Goal: Information Seeking & Learning: Learn about a topic

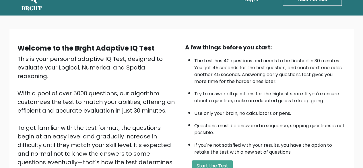
scroll to position [29, 0]
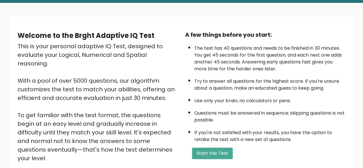
click at [86, 57] on div "This is your personal adaptive IQ Test, designed to evaluate your Logical, Nume…" at bounding box center [98, 111] width 161 height 138
click at [107, 56] on div "This is your personal adaptive IQ Test, designed to evaluate your Logical, Nume…" at bounding box center [98, 111] width 161 height 138
click at [122, 56] on div "This is your personal adaptive IQ Test, designed to evaluate your Logical, Nume…" at bounding box center [98, 111] width 161 height 138
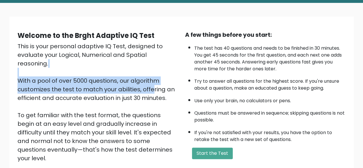
drag, startPoint x: 101, startPoint y: 81, endPoint x: 102, endPoint y: 66, distance: 14.9
click at [101, 64] on div "This is your personal adaptive IQ Test, designed to evaluate your Logical, Nume…" at bounding box center [98, 111] width 161 height 138
click at [103, 73] on div "This is your personal adaptive IQ Test, designed to evaluate your Logical, Nume…" at bounding box center [98, 111] width 161 height 138
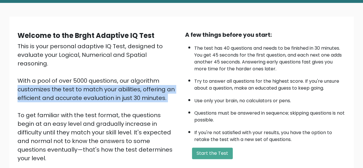
drag, startPoint x: 102, startPoint y: 76, endPoint x: 109, endPoint y: 93, distance: 18.7
click at [111, 100] on div "This is your personal adaptive IQ Test, designed to evaluate your Logical, Nume…" at bounding box center [98, 111] width 161 height 138
click at [107, 86] on div "This is your personal adaptive IQ Test, designed to evaluate your Logical, Nume…" at bounding box center [98, 111] width 161 height 138
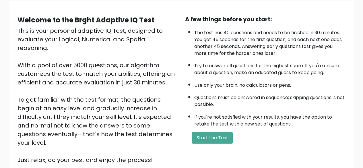
scroll to position [57, 0]
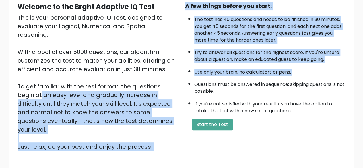
drag, startPoint x: 122, startPoint y: 79, endPoint x: 172, endPoint y: 86, distance: 50.7
click at [183, 84] on div "Welcome to the Brght Adaptive IQ Test This is your personal adaptive IQ Test, d…" at bounding box center [181, 79] width 335 height 154
click at [108, 89] on div "This is your personal adaptive IQ Test, designed to evaluate your Logical, Nume…" at bounding box center [98, 82] width 161 height 138
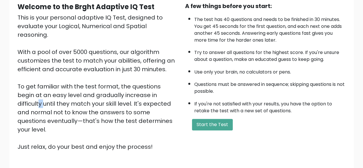
drag, startPoint x: 106, startPoint y: 86, endPoint x: 109, endPoint y: 95, distance: 9.3
click at [109, 94] on div "This is your personal adaptive IQ Test, designed to evaluate your Logical, Nume…" at bounding box center [98, 82] width 161 height 138
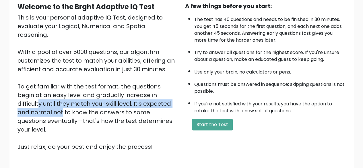
click at [109, 95] on div "This is your personal adaptive IQ Test, designed to evaluate your Logical, Nume…" at bounding box center [98, 82] width 161 height 138
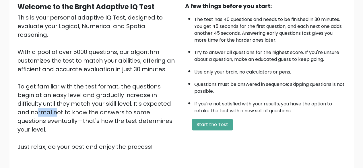
drag, startPoint x: 93, startPoint y: 94, endPoint x: 97, endPoint y: 97, distance: 4.7
click at [101, 96] on div "This is your personal adaptive IQ Test, designed to evaluate your Logical, Nume…" at bounding box center [98, 82] width 161 height 138
click at [94, 97] on div "This is your personal adaptive IQ Test, designed to evaluate your Logical, Nume…" at bounding box center [98, 82] width 161 height 138
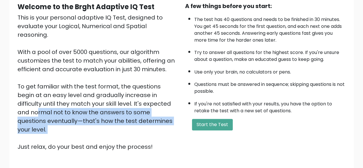
drag, startPoint x: 92, startPoint y: 96, endPoint x: 148, endPoint y: 122, distance: 61.7
click at [148, 122] on div "This is your personal adaptive IQ Test, designed to evaluate your Logical, Nume…" at bounding box center [98, 82] width 161 height 138
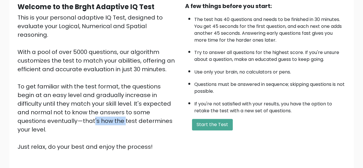
drag, startPoint x: 127, startPoint y: 105, endPoint x: 149, endPoint y: 105, distance: 21.8
click at [149, 105] on div "This is your personal adaptive IQ Test, designed to evaluate your Logical, Nume…" at bounding box center [98, 82] width 161 height 138
click at [137, 113] on div "This is your personal adaptive IQ Test, designed to evaluate your Logical, Nume…" at bounding box center [98, 82] width 161 height 138
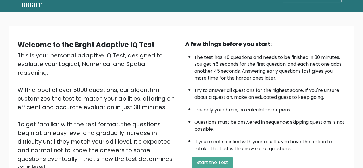
scroll to position [29, 0]
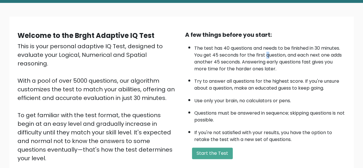
click at [268, 55] on li "The test has 40 questions and needs to be finished in 30 minutes. You get 45 se…" at bounding box center [270, 57] width 152 height 30
drag, startPoint x: 266, startPoint y: 53, endPoint x: 254, endPoint y: 58, distance: 12.5
click at [254, 58] on li "The test has 40 questions and needs to be finished in 30 minutes. You get 45 se…" at bounding box center [270, 57] width 152 height 30
click at [264, 60] on li "The test has 40 questions and needs to be finished in 30 minutes. You get 45 se…" at bounding box center [270, 57] width 152 height 30
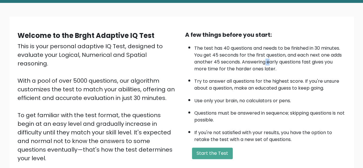
drag, startPoint x: 271, startPoint y: 58, endPoint x: 266, endPoint y: 59, distance: 4.6
click at [266, 59] on li "The test has 40 questions and needs to be finished in 30 minutes. You get 45 se…" at bounding box center [270, 57] width 152 height 30
click at [273, 61] on li "The test has 40 questions and needs to be finished in 30 minutes. You get 45 se…" at bounding box center [270, 57] width 152 height 30
drag, startPoint x: 274, startPoint y: 60, endPoint x: 283, endPoint y: 81, distance: 23.0
click at [282, 81] on ul "The test has 40 questions and needs to be finished in 30 minutes. You get 45 se…" at bounding box center [265, 92] width 161 height 101
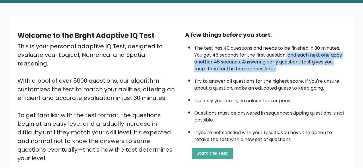
drag, startPoint x: 287, startPoint y: 56, endPoint x: 285, endPoint y: 66, distance: 9.9
click at [285, 66] on li "The test has 40 questions and needs to be finished in 30 minutes. You get 45 se…" at bounding box center [270, 57] width 152 height 30
click at [273, 61] on li "The test has 40 questions and needs to be finished in 30 minutes. You get 45 se…" at bounding box center [270, 57] width 152 height 30
drag, startPoint x: 272, startPoint y: 55, endPoint x: 310, endPoint y: 69, distance: 40.4
click at [310, 69] on li "The test has 40 questions and needs to be finished in 30 minutes. You get 45 se…" at bounding box center [270, 57] width 152 height 30
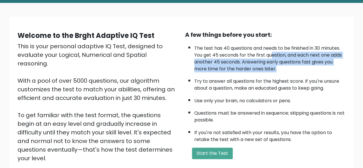
click at [310, 69] on li "The test has 40 questions and needs to be finished in 30 minutes. You get 45 se…" at bounding box center [270, 57] width 152 height 30
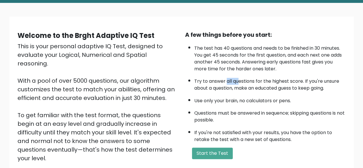
drag, startPoint x: 227, startPoint y: 81, endPoint x: 274, endPoint y: 81, distance: 47.1
click at [266, 81] on li "Try to answer all questions for the highest score. If you're unsure about a que…" at bounding box center [270, 83] width 152 height 17
click at [274, 81] on li "Try to answer all questions for the highest score. If you're unsure about a que…" at bounding box center [270, 83] width 152 height 17
drag, startPoint x: 266, startPoint y: 82, endPoint x: 274, endPoint y: 82, distance: 7.8
click at [273, 82] on li "Try to answer all questions for the highest score. If you're unsure about a que…" at bounding box center [270, 83] width 152 height 17
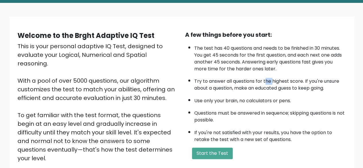
click at [274, 82] on li "Try to answer all questions for the highest score. If you're unsure about a que…" at bounding box center [270, 83] width 152 height 17
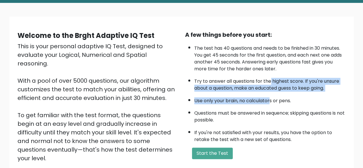
drag, startPoint x: 271, startPoint y: 81, endPoint x: 270, endPoint y: 93, distance: 12.7
click at [270, 93] on ul "The test has 40 questions and needs to be finished in 30 minutes. You get 45 se…" at bounding box center [265, 92] width 161 height 101
click at [270, 94] on li "Use only your brain, no calculators or pens." at bounding box center [270, 99] width 152 height 10
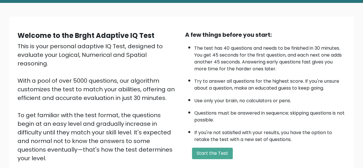
click at [261, 86] on li "Try to answer all questions for the highest score. If you're unsure about a que…" at bounding box center [270, 83] width 152 height 17
click at [266, 97] on li "Use only your brain, no calculators or pens." at bounding box center [270, 99] width 152 height 10
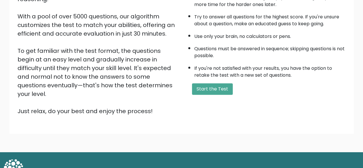
scroll to position [95, 0]
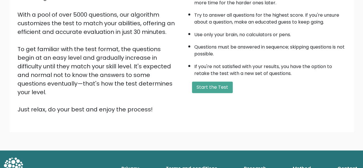
click at [204, 86] on button "Start the Test" at bounding box center [212, 87] width 41 height 11
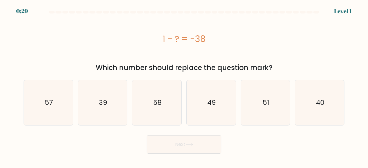
drag, startPoint x: 109, startPoint y: 101, endPoint x: 134, endPoint y: 111, distance: 26.6
click at [109, 101] on icon "39" at bounding box center [102, 102] width 45 height 45
click at [184, 86] on input "b. 39" at bounding box center [184, 84] width 0 height 1
radio input "true"
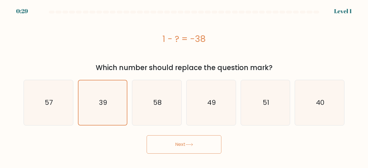
click at [178, 143] on button "Next" at bounding box center [183, 144] width 75 height 18
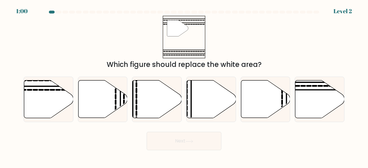
click at [44, 92] on icon at bounding box center [48, 99] width 49 height 38
click at [184, 86] on input "a." at bounding box center [184, 84] width 0 height 1
radio input "true"
click at [193, 148] on button "Next" at bounding box center [183, 141] width 75 height 18
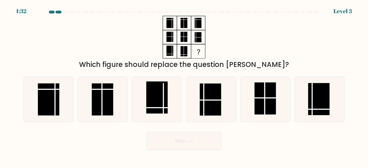
click at [315, 99] on rect at bounding box center [319, 99] width 22 height 32
click at [184, 86] on input "f." at bounding box center [184, 84] width 0 height 1
radio input "true"
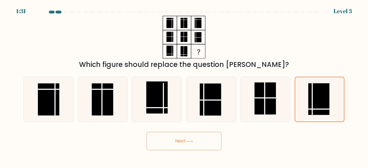
click at [201, 142] on button "Next" at bounding box center [183, 141] width 75 height 18
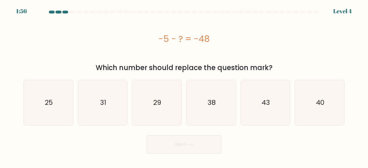
click at [262, 97] on icon "43" at bounding box center [265, 102] width 45 height 45
click at [184, 86] on input "e. 43" at bounding box center [184, 84] width 0 height 1
radio input "true"
click at [193, 145] on icon at bounding box center [189, 144] width 8 height 3
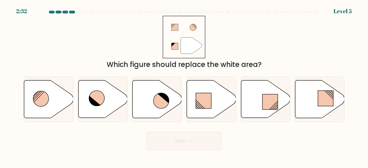
click at [160, 97] on icon at bounding box center [161, 101] width 16 height 16
click at [184, 86] on input "c." at bounding box center [184, 84] width 0 height 1
radio input "true"
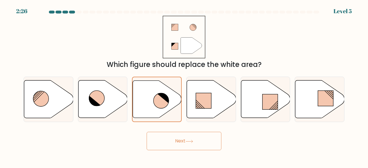
click at [170, 142] on button "Next" at bounding box center [183, 141] width 75 height 18
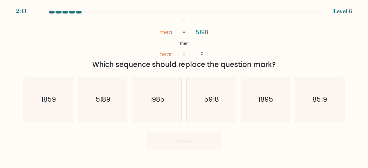
click at [166, 101] on icon "1985" at bounding box center [156, 99] width 45 height 45
click at [184, 86] on input "c. 1985" at bounding box center [184, 84] width 0 height 1
radio input "true"
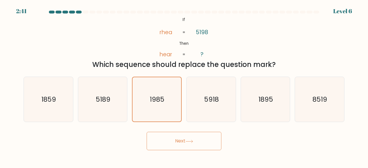
click at [180, 136] on button "Next" at bounding box center [183, 141] width 75 height 18
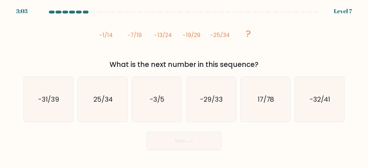
click at [59, 102] on text "-31/39" at bounding box center [48, 98] width 21 height 9
click at [184, 86] on input "a. -31/39" at bounding box center [184, 84] width 0 height 1
radio input "true"
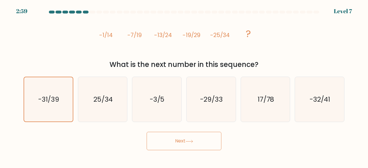
click at [180, 138] on button "Next" at bounding box center [183, 141] width 75 height 18
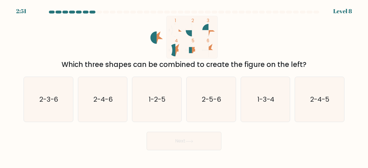
click at [60, 100] on icon "2-3-6" at bounding box center [48, 99] width 45 height 45
click at [184, 86] on input "a. 2-3-6" at bounding box center [184, 84] width 0 height 1
radio input "true"
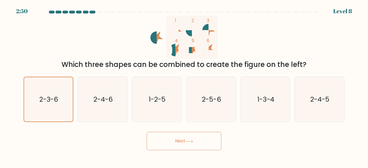
click at [183, 134] on button "Next" at bounding box center [183, 141] width 75 height 18
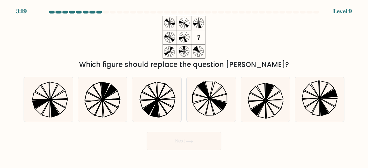
click at [168, 96] on icon at bounding box center [156, 99] width 45 height 45
click at [184, 86] on input "c." at bounding box center [184, 84] width 0 height 1
radio input "true"
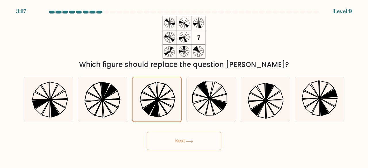
click at [184, 144] on button "Next" at bounding box center [183, 141] width 75 height 18
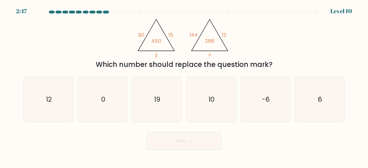
click at [310, 94] on icon "6" at bounding box center [319, 99] width 45 height 45
click at [184, 86] on input "f. 6" at bounding box center [184, 84] width 0 height 1
radio input "true"
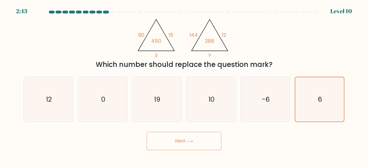
click at [210, 138] on button "Next" at bounding box center [183, 141] width 75 height 18
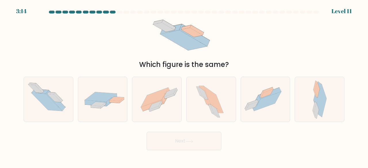
click at [267, 88] on icon at bounding box center [265, 99] width 49 height 37
click at [184, 86] on input "e." at bounding box center [184, 84] width 0 height 1
radio input "true"
click at [195, 141] on button "Next" at bounding box center [183, 141] width 75 height 18
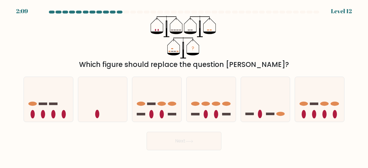
click at [48, 105] on icon at bounding box center [48, 99] width 49 height 40
click at [184, 86] on input "a." at bounding box center [184, 84] width 0 height 1
radio input "true"
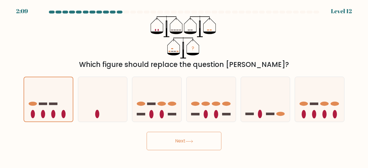
click at [205, 145] on button "Next" at bounding box center [183, 141] width 75 height 18
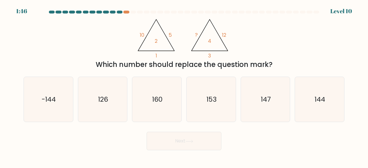
click at [311, 103] on icon "144" at bounding box center [319, 99] width 45 height 45
click at [184, 86] on input "f. 144" at bounding box center [184, 84] width 0 height 1
radio input "true"
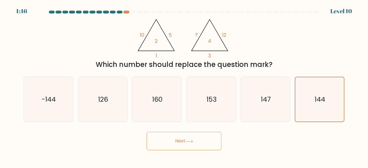
click at [197, 138] on button "Next" at bounding box center [183, 141] width 75 height 18
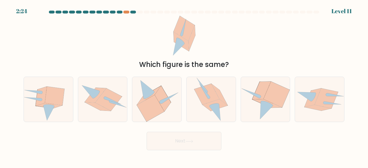
click at [276, 93] on icon at bounding box center [276, 95] width 26 height 26
click at [184, 86] on input "e." at bounding box center [184, 84] width 0 height 1
radio input "true"
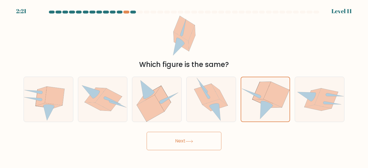
click at [200, 137] on button "Next" at bounding box center [183, 141] width 75 height 18
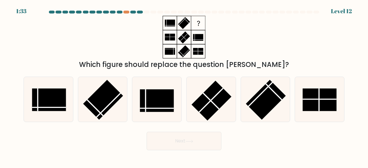
click at [259, 98] on rect at bounding box center [266, 100] width 40 height 40
click at [184, 86] on input "e." at bounding box center [184, 84] width 0 height 1
radio input "true"
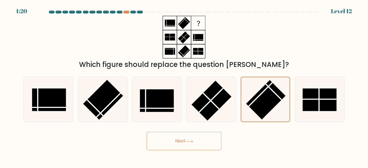
click at [189, 133] on button "Next" at bounding box center [183, 141] width 75 height 18
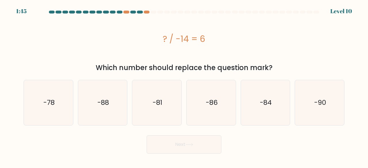
click at [265, 99] on text "-84" at bounding box center [266, 102] width 12 height 9
click at [184, 86] on input "e. -84" at bounding box center [184, 84] width 0 height 1
radio input "true"
click at [175, 145] on button "Next" at bounding box center [183, 144] width 75 height 18
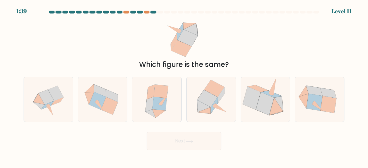
click at [179, 100] on div at bounding box center [157, 100] width 50 height 46
click at [184, 86] on input "c." at bounding box center [184, 84] width 0 height 1
radio input "true"
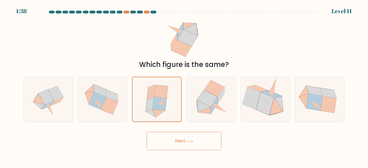
click at [185, 133] on button "Next" at bounding box center [183, 141] width 75 height 18
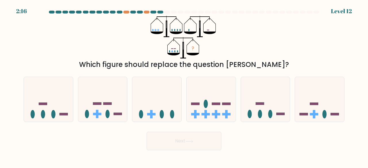
click at [152, 88] on icon at bounding box center [156, 99] width 49 height 40
click at [184, 86] on input "c." at bounding box center [184, 84] width 0 height 1
radio input "true"
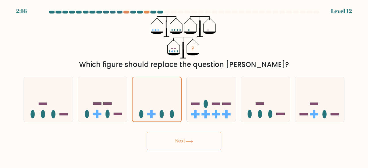
click at [175, 143] on button "Next" at bounding box center [183, 141] width 75 height 18
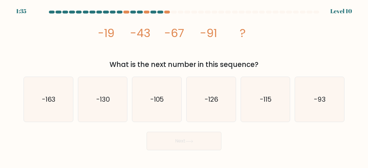
click at [260, 95] on text "-115" at bounding box center [266, 98] width 12 height 9
click at [184, 86] on input "e. -115" at bounding box center [184, 84] width 0 height 1
radio input "true"
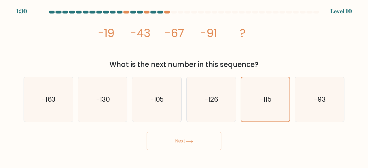
click at [192, 141] on icon at bounding box center [189, 141] width 7 height 3
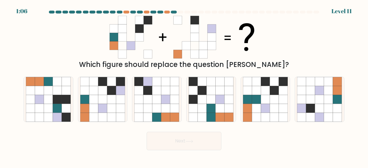
click at [49, 97] on icon at bounding box center [48, 99] width 9 height 9
click at [184, 86] on input "a." at bounding box center [184, 84] width 0 height 1
radio input "true"
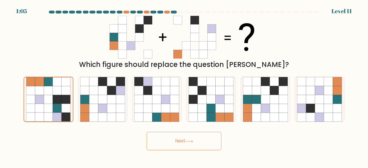
click at [199, 140] on button "Next" at bounding box center [183, 141] width 75 height 18
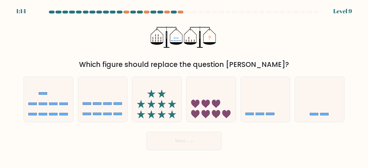
click at [269, 99] on icon at bounding box center [265, 99] width 49 height 40
click at [184, 86] on input "e." at bounding box center [184, 84] width 0 height 1
radio input "true"
click at [191, 136] on button "Next" at bounding box center [183, 141] width 75 height 18
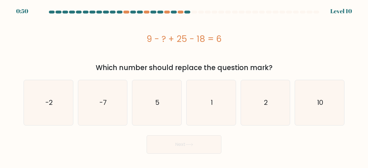
click at [314, 91] on icon "10" at bounding box center [319, 102] width 45 height 45
click at [184, 86] on input "f. 10" at bounding box center [184, 84] width 0 height 1
radio input "true"
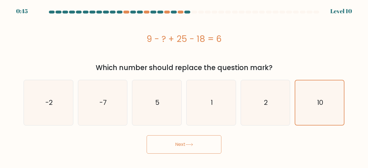
drag, startPoint x: 193, startPoint y: 144, endPoint x: 233, endPoint y: 131, distance: 42.2
click at [233, 131] on form "a. 5" at bounding box center [184, 82] width 368 height 143
click at [187, 150] on button "Next" at bounding box center [183, 144] width 75 height 18
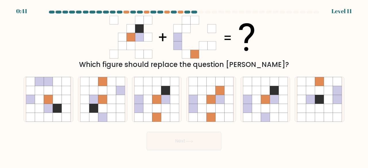
click at [46, 87] on icon at bounding box center [48, 90] width 9 height 9
click at [184, 86] on input "a." at bounding box center [184, 84] width 0 height 1
radio input "true"
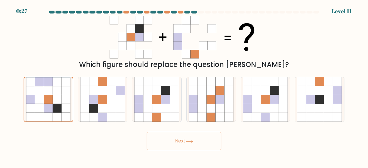
click at [170, 104] on icon at bounding box center [165, 108] width 9 height 9
click at [184, 86] on input "c." at bounding box center [184, 84] width 0 height 1
radio input "true"
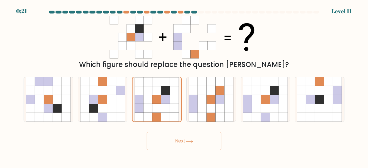
click at [186, 142] on button "Next" at bounding box center [183, 141] width 75 height 18
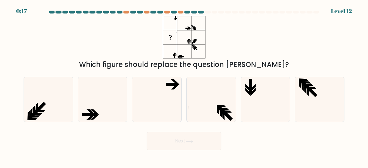
click at [158, 82] on icon at bounding box center [156, 99] width 45 height 45
click at [184, 84] on input "c." at bounding box center [184, 84] width 0 height 1
radio input "true"
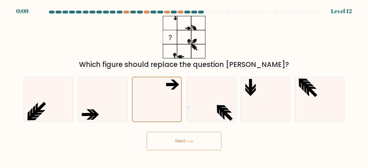
click at [213, 104] on icon at bounding box center [210, 99] width 45 height 45
click at [184, 86] on input "d." at bounding box center [184, 84] width 0 height 1
radio input "true"
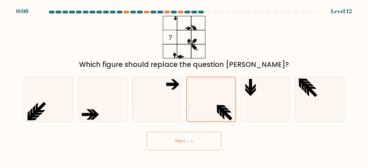
click at [160, 140] on button "Next" at bounding box center [183, 141] width 75 height 18
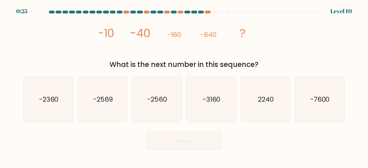
click at [174, 104] on icon "-2560" at bounding box center [156, 99] width 45 height 45
click at [184, 86] on input "c. -2560" at bounding box center [184, 84] width 0 height 1
radio input "true"
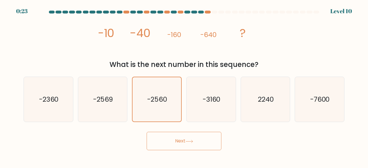
click at [200, 143] on button "Next" at bounding box center [183, 141] width 75 height 18
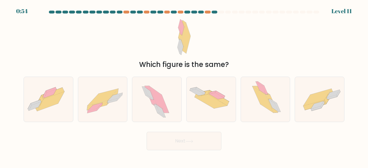
click at [118, 100] on icon at bounding box center [102, 99] width 49 height 35
click at [184, 86] on input "b." at bounding box center [184, 84] width 0 height 1
radio input "true"
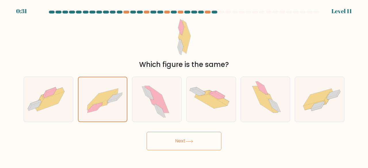
click at [190, 135] on button "Next" at bounding box center [183, 141] width 75 height 18
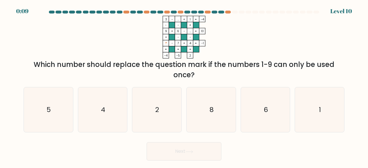
click at [164, 103] on icon "2" at bounding box center [156, 109] width 45 height 45
click at [184, 86] on input "c. 2" at bounding box center [184, 84] width 0 height 1
radio input "true"
click at [191, 151] on icon at bounding box center [189, 151] width 8 height 3
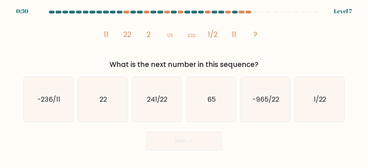
click at [109, 101] on icon "22" at bounding box center [102, 99] width 45 height 45
click at [184, 86] on input "b. 22" at bounding box center [184, 84] width 0 height 1
radio input "true"
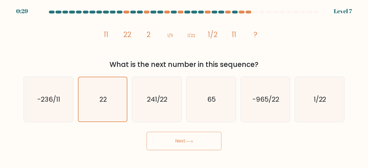
click at [169, 140] on button "Next" at bounding box center [183, 141] width 75 height 18
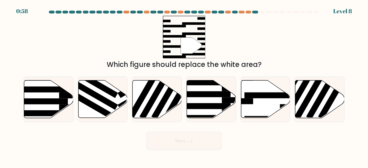
click at [263, 95] on rect at bounding box center [270, 95] width 53 height 6
click at [184, 86] on input "e." at bounding box center [184, 84] width 0 height 1
radio input "true"
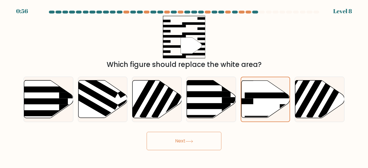
click at [202, 139] on button "Next" at bounding box center [183, 141] width 75 height 18
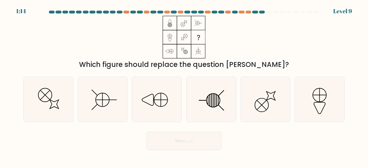
click at [210, 100] on icon at bounding box center [210, 99] width 45 height 45
click at [184, 86] on input "d." at bounding box center [184, 84] width 0 height 1
radio input "true"
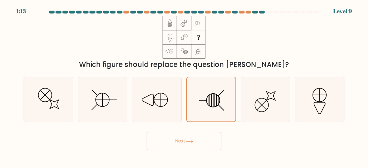
click at [182, 137] on button "Next" at bounding box center [183, 141] width 75 height 18
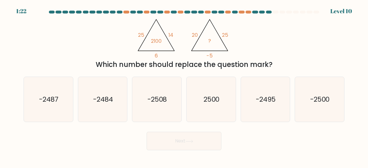
click at [313, 104] on text "-2500" at bounding box center [320, 98] width 20 height 9
click at [184, 86] on input "f. -2500" at bounding box center [184, 84] width 0 height 1
radio input "true"
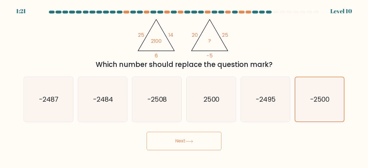
click at [183, 142] on button "Next" at bounding box center [183, 141] width 75 height 18
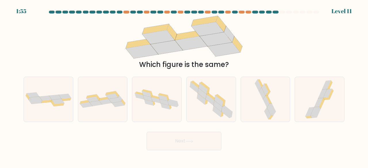
click at [117, 105] on icon at bounding box center [118, 103] width 13 height 5
click at [184, 86] on input "b." at bounding box center [184, 84] width 0 height 1
radio input "true"
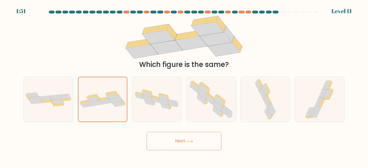
click at [185, 139] on button "Next" at bounding box center [183, 141] width 75 height 18
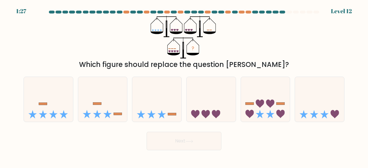
click at [216, 96] on icon at bounding box center [210, 99] width 49 height 40
click at [184, 86] on input "d." at bounding box center [184, 84] width 0 height 1
radio input "true"
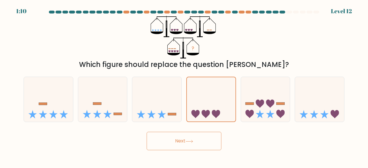
click at [159, 101] on icon at bounding box center [156, 99] width 49 height 40
click at [184, 86] on input "c." at bounding box center [184, 84] width 0 height 1
radio input "true"
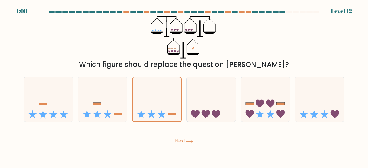
click at [193, 142] on icon at bounding box center [189, 141] width 8 height 3
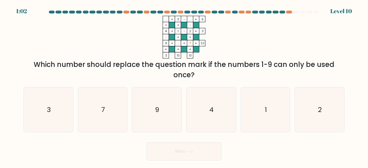
click at [213, 111] on text "4" at bounding box center [211, 109] width 4 height 9
click at [184, 86] on input "d. 4" at bounding box center [184, 84] width 0 height 1
radio input "true"
click at [194, 149] on button "Next" at bounding box center [183, 151] width 75 height 18
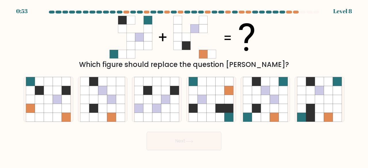
click at [108, 96] on icon at bounding box center [111, 99] width 9 height 9
click at [184, 86] on input "b." at bounding box center [184, 84] width 0 height 1
radio input "true"
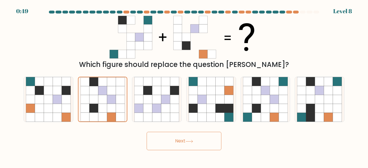
click at [210, 110] on icon at bounding box center [211, 108] width 9 height 9
click at [184, 86] on input "d." at bounding box center [184, 84] width 0 height 1
radio input "true"
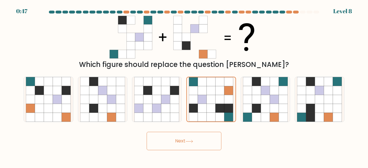
click at [271, 106] on icon at bounding box center [274, 108] width 9 height 9
click at [184, 86] on input "e." at bounding box center [184, 84] width 0 height 1
radio input "true"
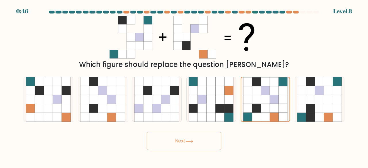
click at [191, 139] on button "Next" at bounding box center [183, 141] width 75 height 18
click at [211, 144] on button "Next" at bounding box center [183, 141] width 75 height 18
click at [273, 100] on icon at bounding box center [273, 99] width 9 height 9
click at [184, 86] on input "e." at bounding box center [184, 84] width 0 height 1
click at [198, 142] on button "Next" at bounding box center [183, 141] width 75 height 18
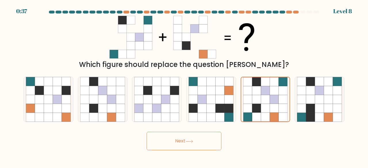
click at [186, 146] on button "Next" at bounding box center [183, 141] width 75 height 18
click at [224, 100] on icon at bounding box center [228, 99] width 9 height 9
click at [184, 86] on input "d." at bounding box center [184, 84] width 0 height 1
radio input "true"
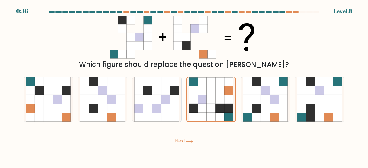
click at [267, 98] on icon at bounding box center [264, 99] width 9 height 9
click at [184, 86] on input "e." at bounding box center [184, 84] width 0 height 1
radio input "true"
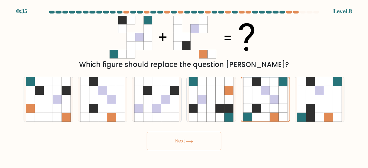
click at [222, 132] on div "Next" at bounding box center [183, 139] width 327 height 21
click at [202, 143] on button "Next" at bounding box center [183, 141] width 75 height 18
click at [171, 107] on icon at bounding box center [174, 108] width 9 height 9
click at [184, 86] on input "c." at bounding box center [184, 84] width 0 height 1
radio input "true"
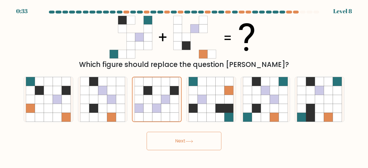
click at [251, 103] on icon at bounding box center [247, 99] width 9 height 9
click at [184, 86] on input "e." at bounding box center [184, 84] width 0 height 1
radio input "true"
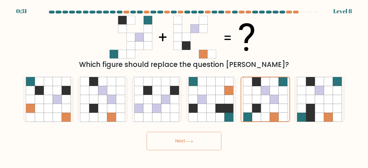
click at [208, 142] on button "Next" at bounding box center [183, 141] width 75 height 18
click at [199, 114] on icon at bounding box center [201, 117] width 9 height 9
click at [184, 86] on input "d." at bounding box center [184, 84] width 0 height 1
radio input "true"
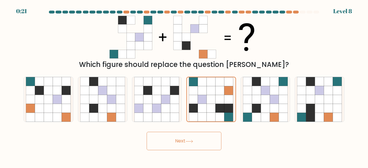
click at [275, 104] on icon at bounding box center [274, 108] width 9 height 9
click at [184, 86] on input "e." at bounding box center [184, 84] width 0 height 1
radio input "true"
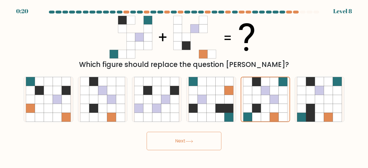
click at [198, 136] on button "Next" at bounding box center [183, 141] width 75 height 18
click at [176, 148] on button "Next" at bounding box center [183, 141] width 75 height 18
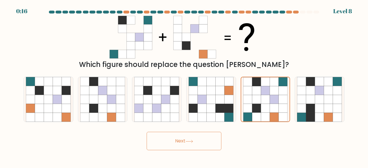
click at [204, 137] on button "Next" at bounding box center [183, 141] width 75 height 18
click at [210, 109] on icon at bounding box center [211, 108] width 9 height 9
click at [184, 86] on input "d." at bounding box center [184, 84] width 0 height 1
radio input "true"
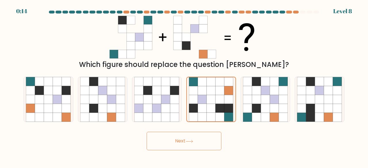
click at [194, 134] on button "Next" at bounding box center [183, 141] width 75 height 18
click at [164, 100] on icon at bounding box center [165, 99] width 9 height 9
click at [184, 86] on input "c." at bounding box center [184, 84] width 0 height 1
radio input "true"
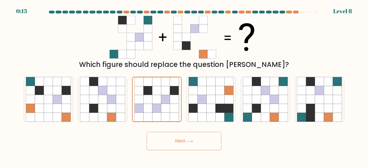
click at [173, 138] on button "Next" at bounding box center [183, 141] width 75 height 18
click at [258, 108] on icon at bounding box center [256, 108] width 9 height 9
click at [184, 86] on input "e." at bounding box center [184, 84] width 0 height 1
radio input "true"
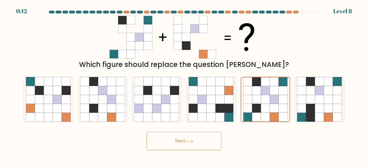
click at [199, 139] on button "Next" at bounding box center [183, 141] width 75 height 18
click at [241, 138] on div "Next" at bounding box center [183, 139] width 327 height 21
click at [311, 114] on icon at bounding box center [310, 117] width 9 height 9
click at [184, 86] on input "f." at bounding box center [184, 84] width 0 height 1
radio input "true"
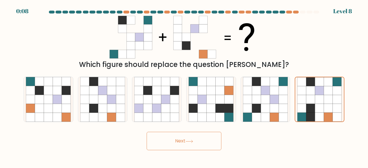
click at [54, 111] on icon at bounding box center [57, 108] width 9 height 9
click at [184, 86] on input "a." at bounding box center [184, 84] width 0 height 1
radio input "true"
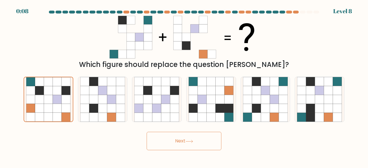
click at [168, 142] on button "Next" at bounding box center [183, 141] width 75 height 18
click at [251, 109] on icon at bounding box center [247, 108] width 9 height 9
click at [184, 86] on input "e." at bounding box center [184, 84] width 0 height 1
radio input "true"
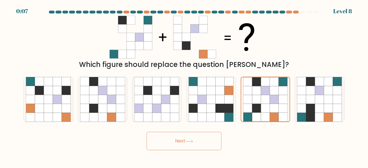
click at [192, 140] on icon at bounding box center [189, 141] width 7 height 3
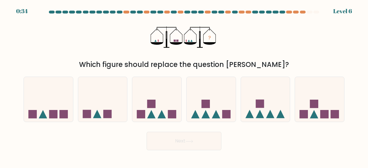
drag, startPoint x: 312, startPoint y: 12, endPoint x: 316, endPoint y: 32, distance: 19.7
click at [316, 16] on div at bounding box center [183, 13] width 327 height 5
click at [312, 36] on div "? Which figure should replace the question mark?" at bounding box center [183, 43] width 327 height 54
click at [107, 104] on icon at bounding box center [102, 99] width 49 height 40
click at [184, 86] on input "b." at bounding box center [184, 84] width 0 height 1
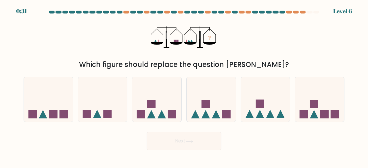
radio input "true"
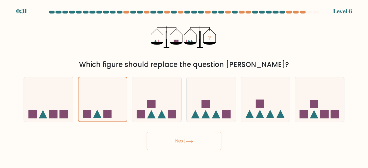
click at [180, 149] on button "Next" at bounding box center [183, 141] width 75 height 18
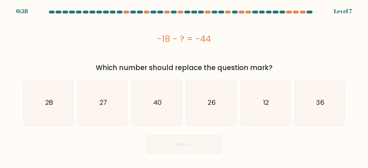
click at [317, 102] on text "36" at bounding box center [320, 102] width 8 height 9
click at [184, 86] on input "f. 36" at bounding box center [184, 84] width 0 height 1
radio input "true"
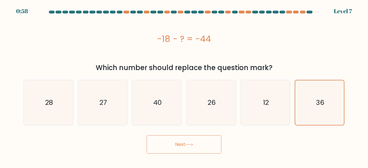
click at [171, 141] on button "Next" at bounding box center [183, 144] width 75 height 18
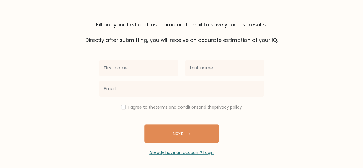
scroll to position [33, 0]
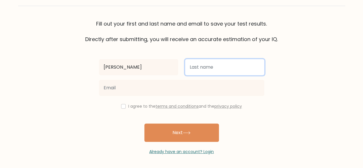
click at [208, 66] on input "text" at bounding box center [224, 67] width 79 height 16
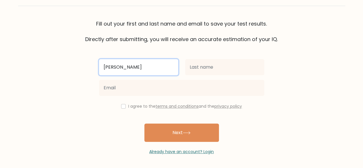
click at [166, 69] on input "[PERSON_NAME]" at bounding box center [138, 67] width 79 height 16
type input "[PERSON_NAME]"
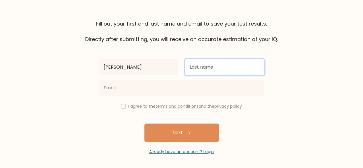
click at [206, 66] on input "text" at bounding box center [224, 67] width 79 height 16
paste input "Azhari"
type input "Azhari"
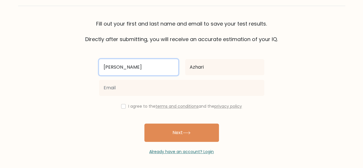
click at [168, 68] on input "[PERSON_NAME]" at bounding box center [138, 67] width 79 height 16
type input "[PERSON_NAME]"
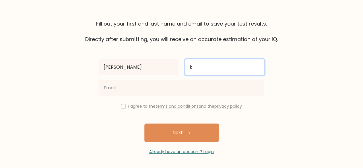
type input "Azhari"
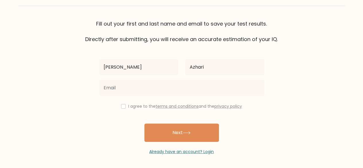
click at [146, 78] on div at bounding box center [182, 88] width 172 height 21
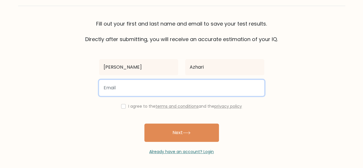
click at [141, 84] on input "email" at bounding box center [181, 88] width 165 height 16
type input "[EMAIL_ADDRESS][DOMAIN_NAME]"
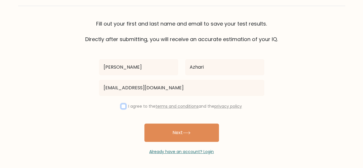
click at [123, 107] on input "checkbox" at bounding box center [123, 106] width 5 height 5
checkbox input "true"
click at [176, 129] on button "Next" at bounding box center [181, 132] width 75 height 18
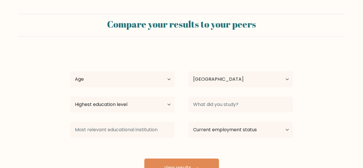
select select "ID"
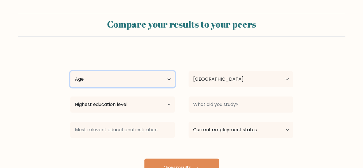
click at [138, 79] on select "Age Under [DEMOGRAPHIC_DATA] [DEMOGRAPHIC_DATA] [DEMOGRAPHIC_DATA] [DEMOGRAPHIC…" at bounding box center [122, 79] width 105 height 16
select select "18_24"
click at [70, 71] on select "Age Under 18 years old 18-24 years old 25-34 years old 35-44 years old 45-54 ye…" at bounding box center [122, 79] width 105 height 16
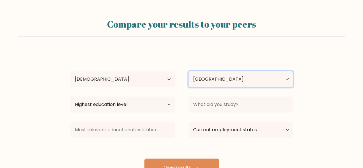
click at [204, 84] on select "Country Afghanistan Albania Algeria American Samoa Andorra Angola Anguilla Anta…" at bounding box center [241, 79] width 105 height 16
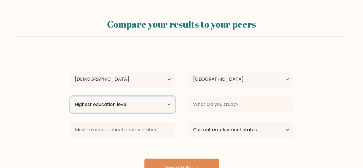
click at [130, 101] on select "Highest education level No schooling Primary Lower Secondary Upper Secondary Oc…" at bounding box center [122, 105] width 105 height 16
select select "bachelors_degree"
click at [70, 97] on select "Highest education level No schooling Primary Lower Secondary Upper Secondary Oc…" at bounding box center [122, 105] width 105 height 16
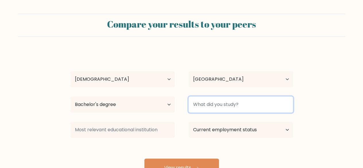
click at [196, 103] on input at bounding box center [241, 105] width 105 height 16
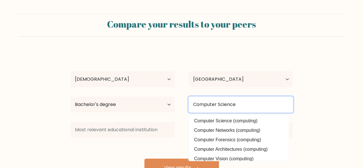
type input "Computer Science"
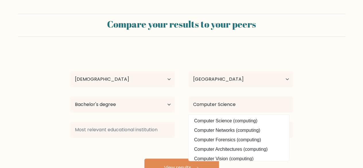
click at [226, 120] on option "Computer Science (computing)" at bounding box center [239, 120] width 98 height 9
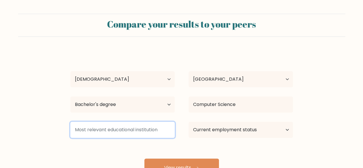
click at [143, 128] on input at bounding box center [122, 130] width 105 height 16
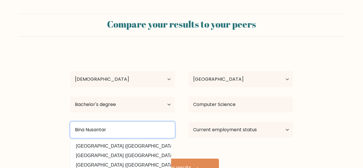
type input "Bina Nusantar"
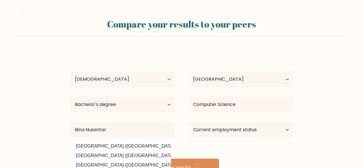
click at [140, 142] on div "Muhammad Kharisma Azhari Age Under 18 years old 18-24 years old 25-34 years old…" at bounding box center [182, 114] width 230 height 126
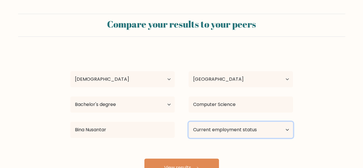
click at [213, 126] on select "Current employment status Employed Student Retired Other / prefer not to answer" at bounding box center [241, 130] width 105 height 16
select select "other"
click at [189, 122] on select "Current employment status Employed Student Retired Other / prefer not to answer" at bounding box center [241, 130] width 105 height 16
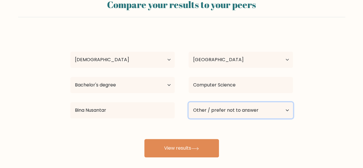
scroll to position [29, 0]
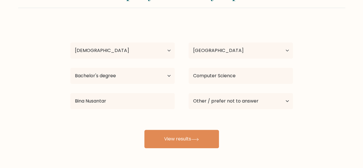
click at [188, 139] on button "View results" at bounding box center [181, 139] width 75 height 18
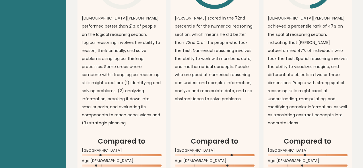
scroll to position [517, 0]
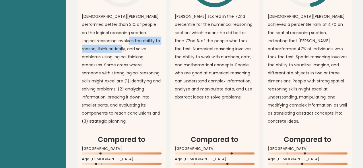
drag, startPoint x: 119, startPoint y: 56, endPoint x: 122, endPoint y: 65, distance: 9.1
click at [122, 65] on p "[DEMOGRAPHIC_DATA][PERSON_NAME] performed better than 21% of people on the logi…" at bounding box center [122, 68] width 80 height 113
click at [121, 66] on p "[DEMOGRAPHIC_DATA][PERSON_NAME] performed better than 21% of people on the logi…" at bounding box center [122, 68] width 80 height 113
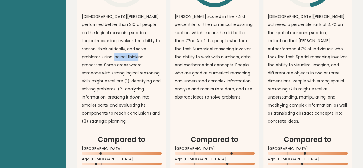
drag, startPoint x: 135, startPoint y: 72, endPoint x: 118, endPoint y: 82, distance: 19.2
click at [118, 82] on p "[DEMOGRAPHIC_DATA][PERSON_NAME] performed better than 21% of people on the logi…" at bounding box center [122, 68] width 80 height 113
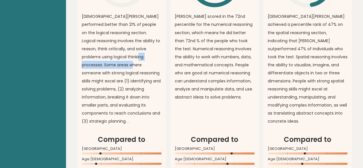
click at [118, 82] on p "[DEMOGRAPHIC_DATA][PERSON_NAME] performed better than 21% of people on the logi…" at bounding box center [122, 68] width 80 height 113
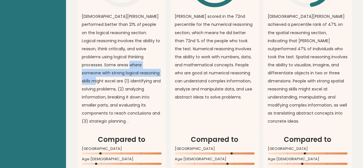
drag, startPoint x: 115, startPoint y: 78, endPoint x: 144, endPoint y: 89, distance: 31.0
click at [144, 89] on p "[DEMOGRAPHIC_DATA][PERSON_NAME] performed better than 21% of people on the logi…" at bounding box center [122, 68] width 80 height 113
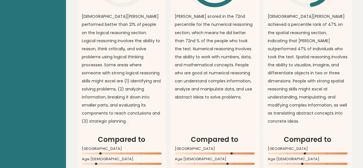
click at [128, 94] on p "[DEMOGRAPHIC_DATA][PERSON_NAME] performed better than 21% of people on the logi…" at bounding box center [122, 68] width 80 height 113
click at [134, 95] on p "[DEMOGRAPHIC_DATA][PERSON_NAME] performed better than 21% of people on the logi…" at bounding box center [122, 68] width 80 height 113
click at [124, 100] on p "[DEMOGRAPHIC_DATA][PERSON_NAME] performed better than 21% of people on the logi…" at bounding box center [122, 68] width 80 height 113
drag, startPoint x: 120, startPoint y: 101, endPoint x: 132, endPoint y: 106, distance: 13.1
click at [132, 106] on p "[DEMOGRAPHIC_DATA][PERSON_NAME] performed better than 21% of people on the logi…" at bounding box center [122, 68] width 80 height 113
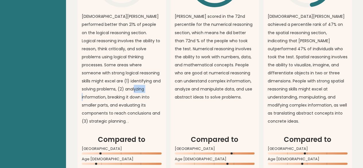
click at [132, 106] on p "[DEMOGRAPHIC_DATA][PERSON_NAME] performed better than 21% of people on the logi…" at bounding box center [122, 68] width 80 height 113
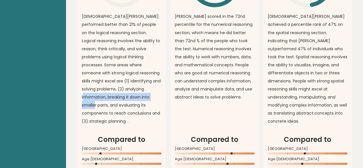
drag, startPoint x: 132, startPoint y: 104, endPoint x: 130, endPoint y: 113, distance: 9.9
click at [130, 113] on p "[DEMOGRAPHIC_DATA][PERSON_NAME] performed better than 21% of people on the logi…" at bounding box center [122, 68] width 80 height 113
click at [130, 113] on p "Muhammad Kharisma performed better than 21% of people on the logical reasoning …" at bounding box center [122, 68] width 80 height 113
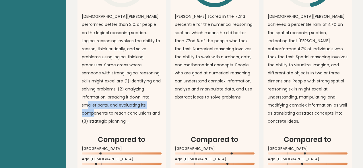
drag, startPoint x: 122, startPoint y: 112, endPoint x: 123, endPoint y: 121, distance: 9.9
click at [123, 121] on p "Muhammad Kharisma performed better than 21% of people on the logical reasoning …" at bounding box center [122, 68] width 80 height 113
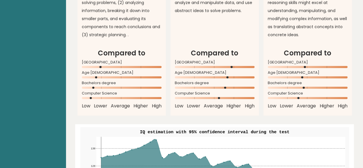
scroll to position [574, 0]
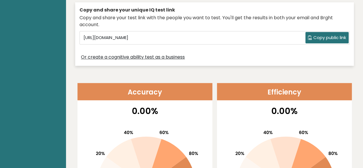
scroll to position [0, 0]
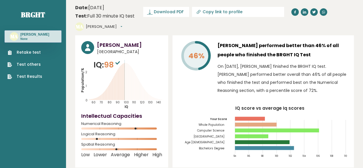
click at [261, 63] on p "On October 10, 2025, Muhammad Kharisma Azhari finished the BRGHT IQ test. Muham…" at bounding box center [283, 78] width 130 height 32
click at [34, 55] on link "Retake test" at bounding box center [24, 52] width 35 height 6
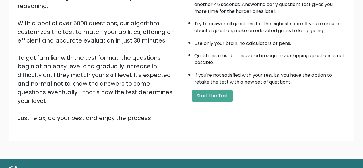
scroll to position [95, 0]
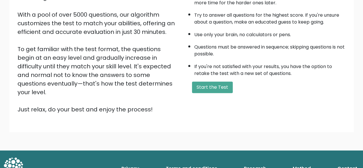
click at [214, 85] on button "Start the Test" at bounding box center [212, 87] width 41 height 11
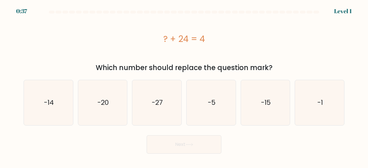
click at [113, 107] on icon "-20" at bounding box center [102, 102] width 45 height 45
click at [184, 86] on input "b. -20" at bounding box center [184, 84] width 0 height 1
radio input "true"
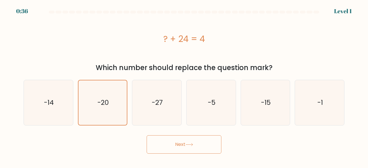
click at [185, 145] on button "Next" at bounding box center [183, 144] width 75 height 18
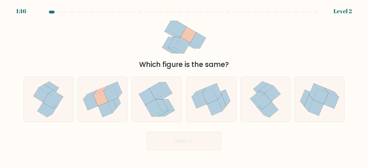
click at [110, 94] on icon at bounding box center [110, 93] width 15 height 15
click at [184, 86] on input "b." at bounding box center [184, 84] width 0 height 1
radio input "true"
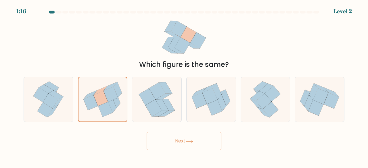
click at [167, 135] on button "Next" at bounding box center [183, 141] width 75 height 18
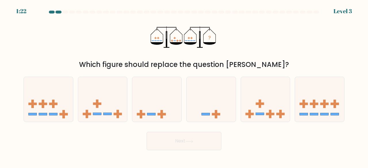
click at [258, 95] on icon at bounding box center [265, 99] width 49 height 40
click at [184, 86] on input "e." at bounding box center [184, 84] width 0 height 1
radio input "true"
click at [187, 140] on icon at bounding box center [189, 141] width 8 height 3
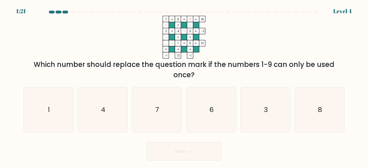
click at [260, 111] on icon "3" at bounding box center [265, 109] width 45 height 45
click at [184, 86] on input "e. 3" at bounding box center [184, 84] width 0 height 1
radio input "true"
click at [178, 153] on button "Next" at bounding box center [183, 151] width 75 height 18
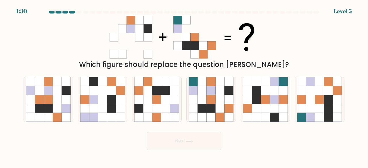
click at [209, 89] on icon at bounding box center [211, 90] width 9 height 9
click at [184, 86] on input "d." at bounding box center [184, 84] width 0 height 1
radio input "true"
click at [199, 135] on button "Next" at bounding box center [183, 141] width 75 height 18
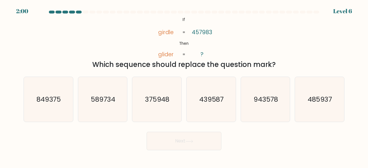
click at [316, 100] on text "485937" at bounding box center [319, 98] width 25 height 9
click at [184, 86] on input "f. 485937" at bounding box center [184, 84] width 0 height 1
radio input "true"
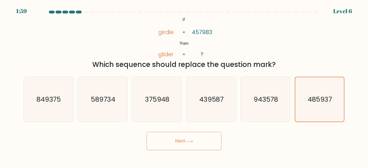
click at [187, 142] on icon at bounding box center [189, 141] width 8 height 3
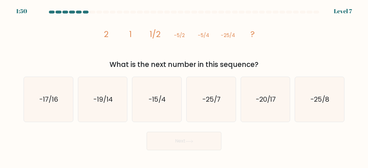
drag, startPoint x: 316, startPoint y: 95, endPoint x: 304, endPoint y: 98, distance: 12.3
click at [316, 95] on text "-25/8" at bounding box center [319, 98] width 19 height 9
click at [184, 86] on input "f. -25/8" at bounding box center [184, 84] width 0 height 1
radio input "true"
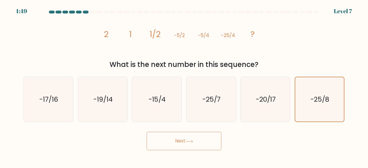
click at [177, 147] on button "Next" at bounding box center [183, 141] width 75 height 18
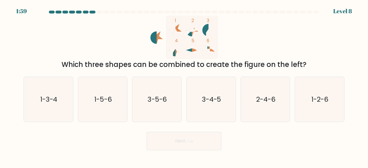
click at [49, 93] on icon "1-3-4" at bounding box center [48, 99] width 45 height 45
click at [184, 86] on input "a. 1-3-4" at bounding box center [184, 84] width 0 height 1
radio input "true"
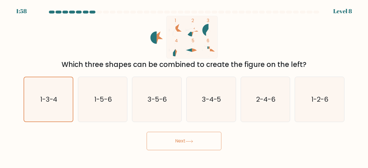
click at [184, 136] on button "Next" at bounding box center [183, 141] width 75 height 18
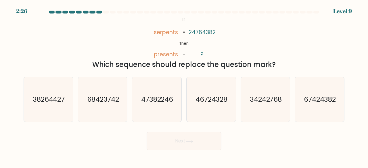
click at [312, 103] on text "67424382" at bounding box center [320, 98] width 32 height 9
click at [184, 86] on input "f. 67424382" at bounding box center [184, 84] width 0 height 1
radio input "true"
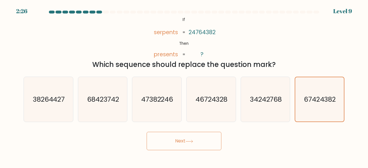
click at [194, 142] on button "Next" at bounding box center [183, 141] width 75 height 18
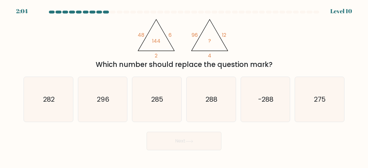
click at [198, 101] on icon "288" at bounding box center [210, 99] width 45 height 45
click at [184, 86] on input "d. 288" at bounding box center [184, 84] width 0 height 1
radio input "true"
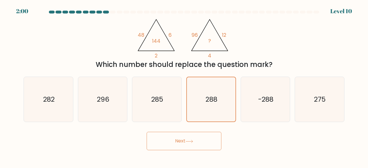
click at [201, 137] on button "Next" at bounding box center [183, 141] width 75 height 18
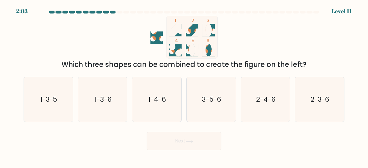
click at [213, 82] on icon "3-5-6" at bounding box center [210, 99] width 45 height 45
click at [184, 84] on input "d. 3-5-6" at bounding box center [184, 84] width 0 height 1
radio input "true"
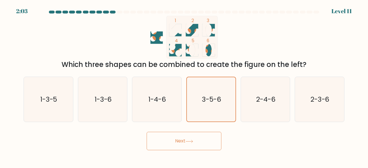
click at [197, 137] on button "Next" at bounding box center [183, 141] width 75 height 18
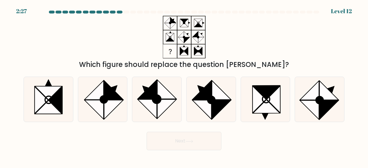
click at [158, 94] on ellipse at bounding box center [157, 99] width 12 height 12
click at [184, 86] on input "c." at bounding box center [184, 84] width 0 height 1
radio input "true"
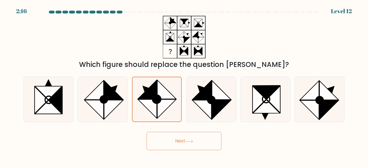
click at [209, 97] on circle at bounding box center [211, 100] width 10 height 10
click at [184, 86] on input "d." at bounding box center [184, 84] width 0 height 1
radio input "true"
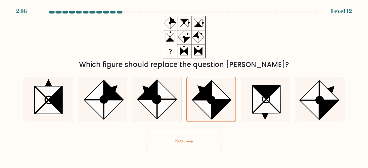
click at [188, 138] on button "Next" at bounding box center [183, 141] width 75 height 18
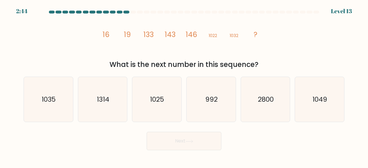
click at [56, 104] on text "1035" at bounding box center [49, 98] width 14 height 9
click at [184, 86] on input "a. 1035" at bounding box center [184, 84] width 0 height 1
radio input "true"
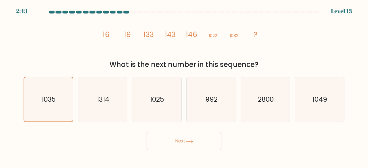
click at [168, 138] on button "Next" at bounding box center [183, 141] width 75 height 18
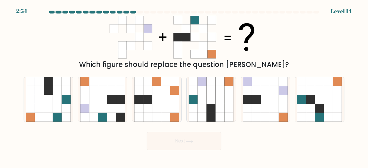
click at [104, 104] on icon at bounding box center [102, 108] width 9 height 9
click at [184, 86] on input "b." at bounding box center [184, 84] width 0 height 1
radio input "true"
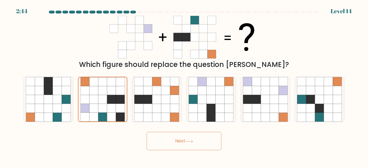
click at [210, 100] on icon at bounding box center [211, 99] width 9 height 9
click at [184, 86] on input "d." at bounding box center [184, 84] width 0 height 1
radio input "true"
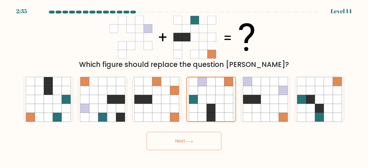
click at [205, 103] on icon at bounding box center [202, 99] width 9 height 9
click at [184, 86] on input "d." at bounding box center [184, 84] width 0 height 1
click at [191, 145] on button "Next" at bounding box center [183, 141] width 75 height 18
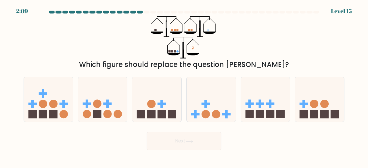
click at [308, 96] on icon at bounding box center [319, 99] width 49 height 40
click at [184, 86] on input "f." at bounding box center [184, 84] width 0 height 1
radio input "true"
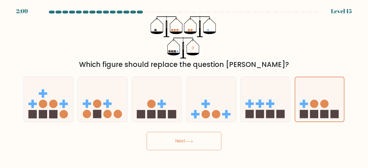
click at [209, 135] on button "Next" at bounding box center [183, 141] width 75 height 18
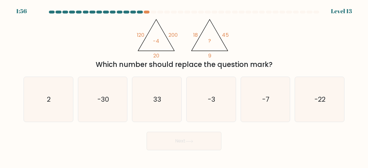
click at [228, 103] on icon "-3" at bounding box center [210, 99] width 45 height 45
click at [184, 86] on input "d. -3" at bounding box center [184, 84] width 0 height 1
radio input "true"
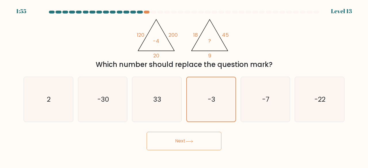
click at [202, 138] on button "Next" at bounding box center [183, 141] width 75 height 18
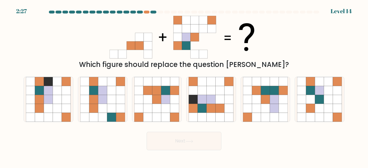
click at [103, 101] on icon at bounding box center [102, 99] width 9 height 9
click at [184, 86] on input "b." at bounding box center [184, 84] width 0 height 1
radio input "true"
click at [170, 99] on icon at bounding box center [165, 99] width 9 height 9
click at [184, 86] on input "c." at bounding box center [184, 84] width 0 height 1
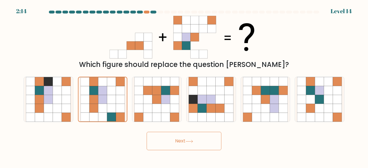
radio input "true"
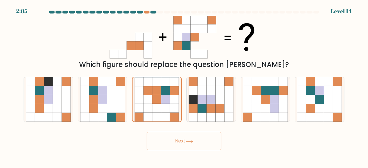
click at [160, 141] on button "Next" at bounding box center [183, 141] width 75 height 18
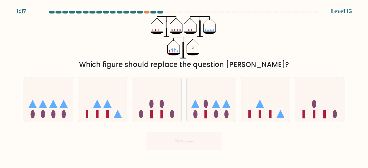
click at [136, 84] on icon at bounding box center [156, 99] width 49 height 40
click at [184, 84] on input "c." at bounding box center [184, 84] width 0 height 1
radio input "true"
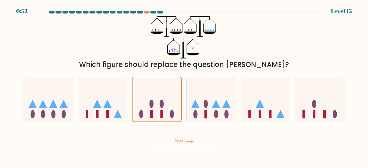
click at [105, 105] on icon at bounding box center [107, 104] width 8 height 8
click at [184, 86] on input "b." at bounding box center [184, 84] width 0 height 1
radio input "true"
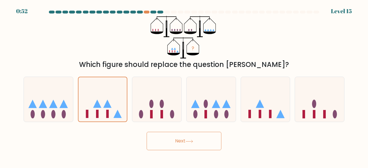
click at [187, 132] on button "Next" at bounding box center [183, 141] width 75 height 18
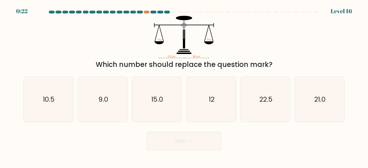
click at [212, 101] on text "12" at bounding box center [212, 98] width 6 height 9
click at [184, 86] on input "d. 12" at bounding box center [184, 84] width 0 height 1
radio input "true"
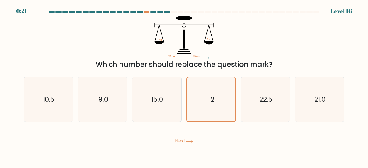
click at [194, 138] on button "Next" at bounding box center [183, 141] width 75 height 18
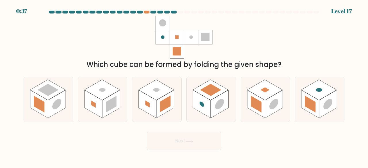
click at [160, 92] on rect at bounding box center [156, 90] width 36 height 21
click at [184, 86] on input "c." at bounding box center [184, 84] width 0 height 1
radio input "true"
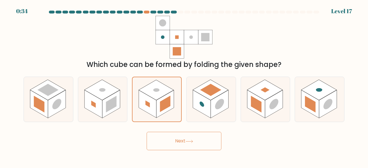
click at [182, 144] on button "Next" at bounding box center [183, 141] width 75 height 18
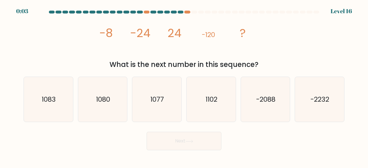
click at [106, 104] on icon "1080" at bounding box center [102, 99] width 45 height 45
click at [184, 86] on input "b. 1080" at bounding box center [184, 84] width 0 height 1
radio input "true"
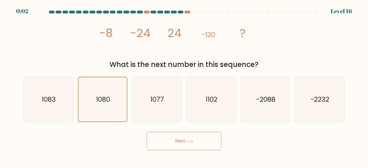
click at [169, 135] on button "Next" at bounding box center [183, 141] width 75 height 18
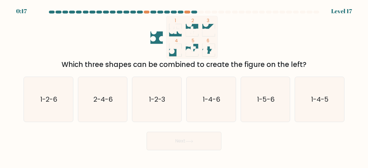
click at [66, 100] on icon "1-2-6" at bounding box center [48, 99] width 45 height 45
click at [184, 86] on input "a. 1-2-6" at bounding box center [184, 84] width 0 height 1
radio input "true"
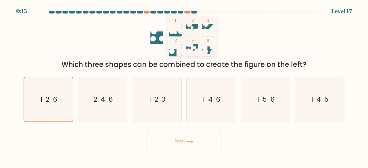
click at [190, 135] on button "Next" at bounding box center [183, 141] width 75 height 18
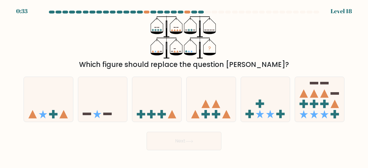
click at [99, 101] on icon at bounding box center [102, 99] width 49 height 40
click at [184, 86] on input "b." at bounding box center [184, 84] width 0 height 1
radio input "true"
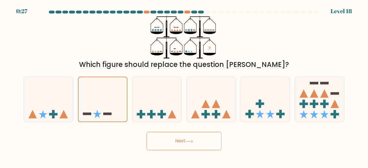
click at [62, 95] on icon at bounding box center [48, 99] width 49 height 40
click at [184, 86] on input "a." at bounding box center [184, 84] width 0 height 1
radio input "true"
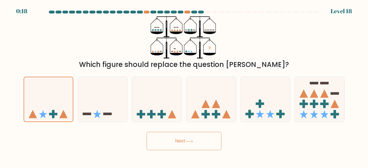
click at [186, 141] on button "Next" at bounding box center [183, 141] width 75 height 18
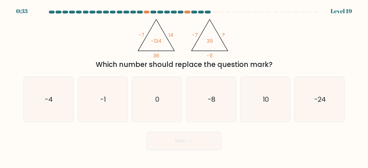
click at [266, 92] on icon "10" at bounding box center [265, 99] width 45 height 45
click at [184, 86] on input "e. 10" at bounding box center [184, 84] width 0 height 1
radio input "true"
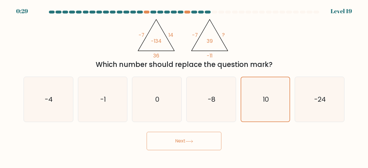
click at [208, 138] on button "Next" at bounding box center [183, 141] width 75 height 18
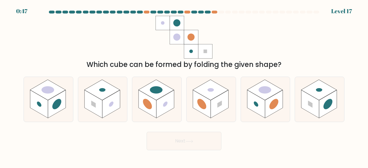
click at [267, 109] on rect at bounding box center [274, 104] width 18 height 28
click at [184, 86] on input "e." at bounding box center [184, 84] width 0 height 1
radio input "true"
click at [199, 139] on button "Next" at bounding box center [183, 141] width 75 height 18
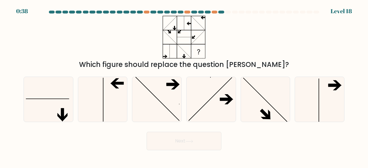
click at [325, 87] on icon at bounding box center [319, 99] width 45 height 45
click at [184, 86] on input "f." at bounding box center [184, 84] width 0 height 1
radio input "true"
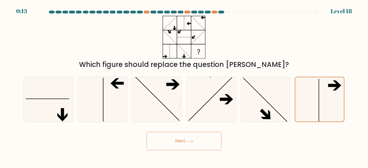
click at [191, 135] on button "Next" at bounding box center [183, 141] width 75 height 18
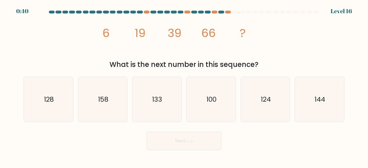
click at [213, 96] on text "100" at bounding box center [211, 98] width 10 height 9
click at [184, 86] on input "d. 100" at bounding box center [184, 84] width 0 height 1
radio input "true"
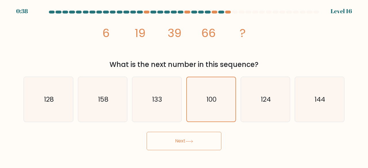
click at [186, 138] on button "Next" at bounding box center [183, 141] width 75 height 18
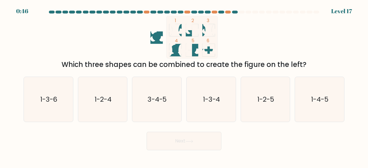
click at [158, 100] on text "3-4-5" at bounding box center [157, 98] width 20 height 9
click at [184, 86] on input "c. 3-4-5" at bounding box center [184, 84] width 0 height 1
radio input "true"
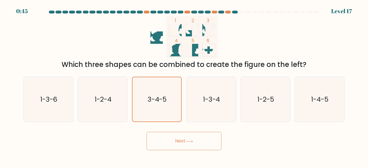
click at [195, 141] on button "Next" at bounding box center [183, 141] width 75 height 18
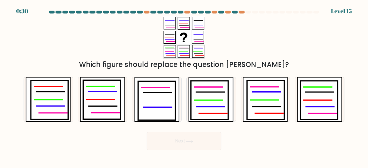
click at [213, 99] on icon at bounding box center [209, 100] width 37 height 39
click at [184, 86] on input "d." at bounding box center [184, 84] width 0 height 1
radio input "true"
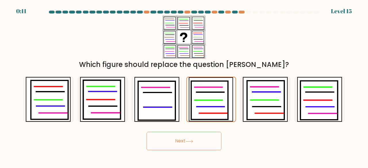
click at [221, 108] on icon at bounding box center [209, 100] width 37 height 38
click at [184, 86] on input "d." at bounding box center [184, 84] width 0 height 1
click at [206, 136] on button "Next" at bounding box center [183, 141] width 75 height 18
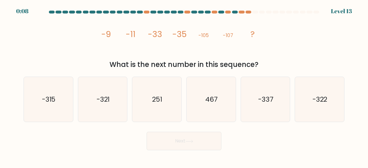
click at [109, 106] on icon "-321" at bounding box center [102, 99] width 45 height 45
click at [184, 86] on input "b. -321" at bounding box center [184, 84] width 0 height 1
radio input "true"
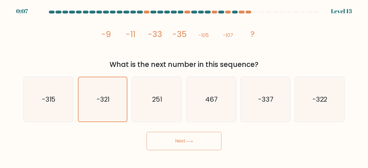
click at [176, 138] on button "Next" at bounding box center [183, 141] width 75 height 18
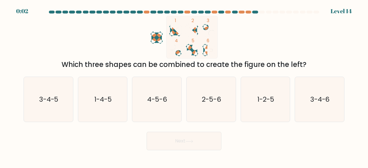
click at [41, 101] on text "3-4-5" at bounding box center [49, 98] width 20 height 9
click at [184, 86] on input "a. 3-4-5" at bounding box center [184, 84] width 0 height 1
radio input "true"
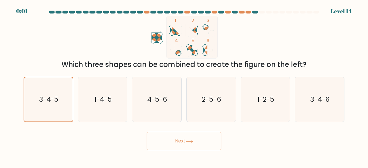
click at [177, 138] on button "Next" at bounding box center [183, 141] width 75 height 18
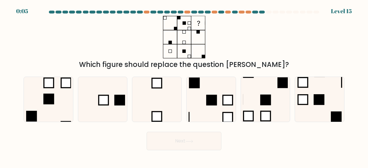
click at [116, 100] on rect at bounding box center [119, 100] width 11 height 11
click at [184, 86] on input "b." at bounding box center [184, 84] width 0 height 1
radio input "true"
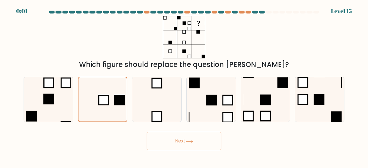
click at [202, 138] on button "Next" at bounding box center [183, 141] width 75 height 18
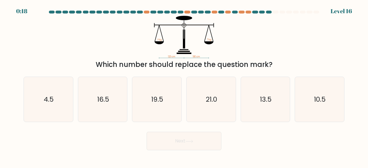
click at [314, 100] on text "10.5" at bounding box center [320, 98] width 12 height 9
click at [184, 86] on input "f. 10.5" at bounding box center [184, 84] width 0 height 1
radio input "true"
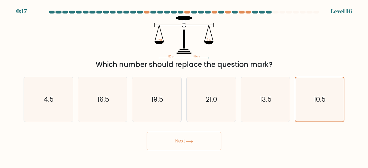
click at [186, 143] on button "Next" at bounding box center [183, 141] width 75 height 18
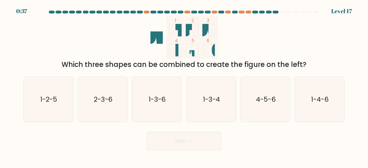
click at [219, 103] on text "1-3-4" at bounding box center [211, 98] width 17 height 9
click at [184, 86] on input "d. 1-3-4" at bounding box center [184, 84] width 0 height 1
radio input "true"
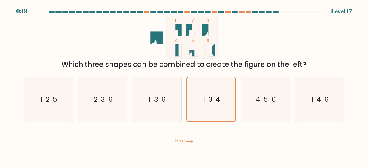
click at [191, 140] on icon at bounding box center [189, 141] width 8 height 3
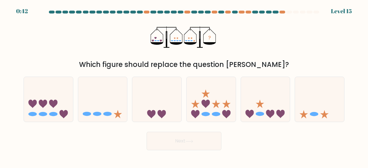
click at [60, 97] on icon at bounding box center [48, 99] width 49 height 40
click at [184, 86] on input "a." at bounding box center [184, 84] width 0 height 1
radio input "true"
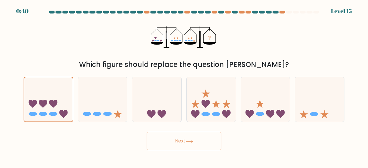
click at [163, 133] on button "Next" at bounding box center [183, 141] width 75 height 18
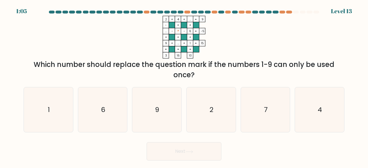
click at [251, 97] on icon "7" at bounding box center [265, 109] width 45 height 45
click at [184, 86] on input "e. 7" at bounding box center [184, 84] width 0 height 1
radio input "true"
click at [194, 150] on button "Next" at bounding box center [183, 151] width 75 height 18
click at [196, 154] on button "Next" at bounding box center [183, 151] width 75 height 18
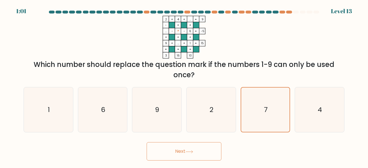
click at [190, 155] on button "Next" at bounding box center [183, 151] width 75 height 18
click at [258, 107] on icon "7" at bounding box center [265, 109] width 45 height 45
click at [184, 86] on input "e. 7" at bounding box center [184, 84] width 0 height 1
radio input "true"
click at [205, 152] on button "Next" at bounding box center [183, 151] width 75 height 18
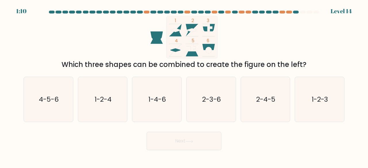
click at [110, 103] on text "1-2-4" at bounding box center [102, 98] width 17 height 9
click at [184, 86] on input "b. 1-2-4" at bounding box center [184, 84] width 0 height 1
radio input "true"
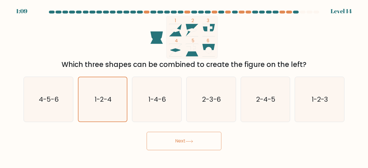
click at [161, 138] on button "Next" at bounding box center [183, 141] width 75 height 18
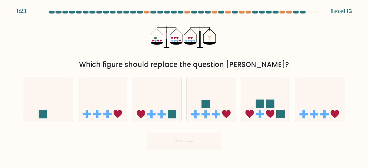
click at [256, 96] on icon at bounding box center [265, 99] width 49 height 40
click at [184, 86] on input "e." at bounding box center [184, 84] width 0 height 1
radio input "true"
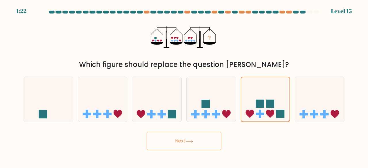
click at [198, 140] on button "Next" at bounding box center [183, 141] width 75 height 18
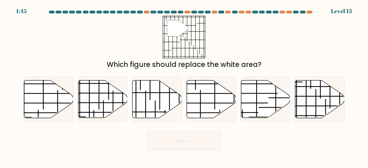
click at [166, 100] on icon at bounding box center [156, 99] width 49 height 38
click at [184, 86] on input "c." at bounding box center [184, 84] width 0 height 1
radio input "true"
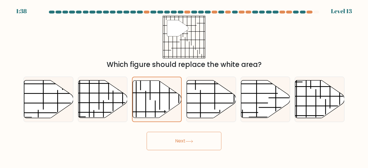
click at [184, 138] on button "Next" at bounding box center [183, 141] width 75 height 18
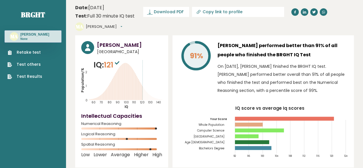
click at [283, 68] on p "On [DATE], [PERSON_NAME] finished the BRGHT IQ test. [PERSON_NAME] performed be…" at bounding box center [283, 78] width 130 height 32
click at [175, 13] on span "Download PDF" at bounding box center [169, 12] width 30 height 6
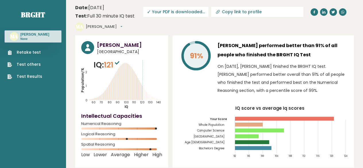
click at [240, 65] on p "On October 10, 2025, Muhammad Kharisma Azhari finished the BRGHT IQ test. Muham…" at bounding box center [283, 78] width 130 height 32
click at [193, 11] on span "✓ Your PDF is downloaded..." at bounding box center [175, 12] width 65 height 10
click at [238, 12] on input "Copy link to profile" at bounding box center [261, 11] width 78 height 5
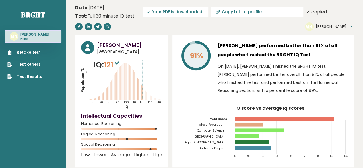
type input "https://brght.org/profile/muhammad-kharisma-azhari/?utm_source=share&utm_medium…"
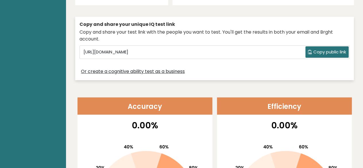
scroll to position [152, 0]
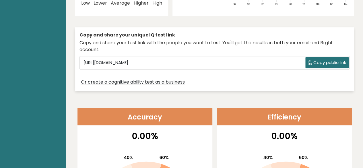
click at [306, 68] on button "Copy public link" at bounding box center [327, 62] width 43 height 11
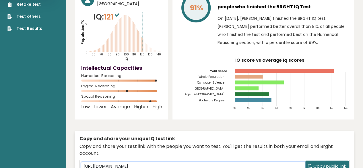
scroll to position [0, 0]
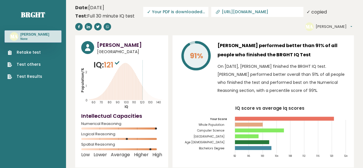
click at [182, 22] on header "Date: October 10, 2025 Test: Full 30 minute IQ test Download PDF Downloading...…" at bounding box center [214, 18] width 279 height 30
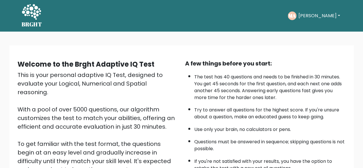
click at [322, 14] on button "[PERSON_NAME]" at bounding box center [319, 15] width 45 height 7
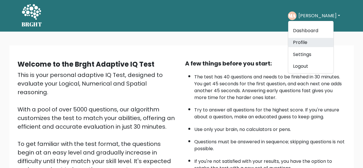
click at [288, 41] on link "Profile" at bounding box center [310, 42] width 45 height 9
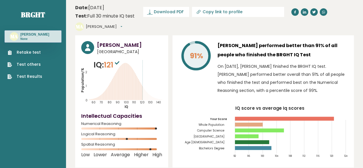
click at [169, 11] on span "Download PDF" at bounding box center [169, 12] width 30 height 6
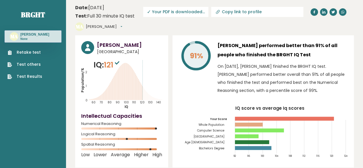
click at [169, 14] on span "✓ Your PDF is downloaded..." at bounding box center [175, 12] width 65 height 10
click at [122, 26] on button "[PERSON_NAME]" at bounding box center [104, 27] width 36 height 6
click at [190, 22] on header "Date: October 10, 2025 Test: Full 30 minute IQ test Download PDF Downloading...…" at bounding box center [214, 18] width 279 height 30
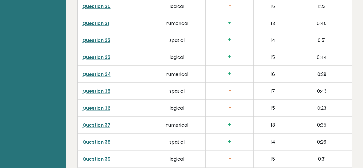
scroll to position [1559, 0]
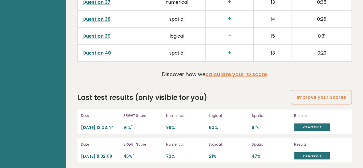
click at [311, 126] on link "View results" at bounding box center [312, 126] width 36 height 7
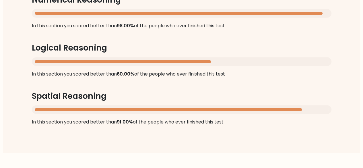
scroll to position [804, 0]
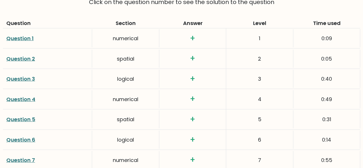
click at [31, 77] on link "Question 3" at bounding box center [20, 78] width 29 height 7
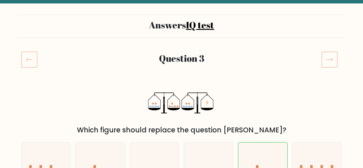
scroll to position [29, 0]
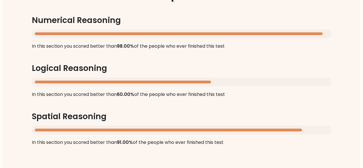
scroll to position [574, 0]
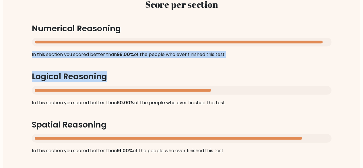
drag, startPoint x: 223, startPoint y: 83, endPoint x: 224, endPoint y: 14, distance: 68.6
click at [224, 14] on div "Score per section Numerical Reasoning In this section you scored better than 98…" at bounding box center [181, 76] width 327 height 183
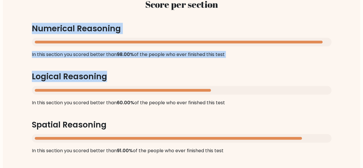
drag, startPoint x: 249, startPoint y: 9, endPoint x: 208, endPoint y: 88, distance: 89.1
click at [208, 88] on div "Score per section Numerical Reasoning In this section you scored better than 98…" at bounding box center [181, 76] width 327 height 183
click at [208, 88] on div at bounding box center [182, 90] width 300 height 9
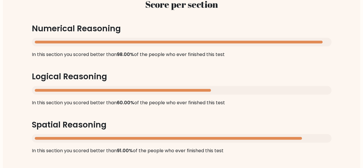
drag, startPoint x: 220, startPoint y: 74, endPoint x: 284, endPoint y: 150, distance: 99.5
click at [277, 150] on div "Score per section Numerical Reasoning In this section you scored better than 98…" at bounding box center [181, 76] width 327 height 183
click at [288, 147] on div "Score per section Numerical Reasoning In this section you scored better than 98…" at bounding box center [181, 76] width 327 height 183
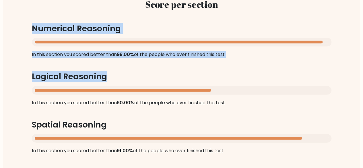
drag, startPoint x: 202, startPoint y: 93, endPoint x: 5, endPoint y: 31, distance: 207.4
click at [3, 14] on div "Score per section Numerical Reasoning In this section you scored better than 98…" at bounding box center [182, 76] width 358 height 211
click at [13, 43] on div "Score per section Numerical Reasoning In this section you scored better than 98…" at bounding box center [182, 76] width 358 height 211
drag, startPoint x: 20, startPoint y: 29, endPoint x: 184, endPoint y: 96, distance: 177.5
click at [184, 96] on div "Score per section Numerical Reasoning In this section you scored better than 98…" at bounding box center [181, 76] width 327 height 183
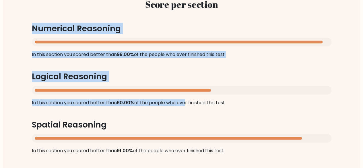
click at [184, 96] on div "Score per section Numerical Reasoning In this section you scored better than 98…" at bounding box center [181, 76] width 327 height 183
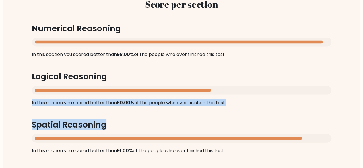
drag, startPoint x: 190, startPoint y: 76, endPoint x: 180, endPoint y: 143, distance: 67.9
click at [180, 143] on div "Score per section Numerical Reasoning In this section you scored better than 98…" at bounding box center [181, 76] width 327 height 183
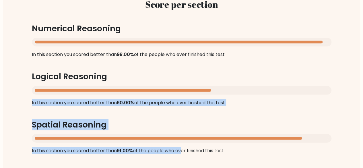
click at [217, 138] on div at bounding box center [169, 138] width 268 height 3
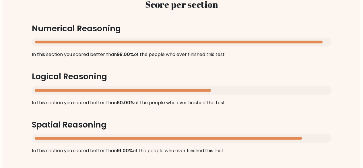
drag, startPoint x: 233, startPoint y: 153, endPoint x: 180, endPoint y: 86, distance: 85.9
click at [180, 86] on div "Score per section Numerical Reasoning In this section you scored better than 98…" at bounding box center [181, 76] width 327 height 183
click at [180, 86] on div at bounding box center [182, 90] width 300 height 9
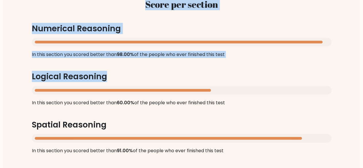
drag, startPoint x: 191, startPoint y: 80, endPoint x: 0, endPoint y: 9, distance: 203.6
click at [18, 12] on div "Score per section Numerical Reasoning In this section you scored better than 98…" at bounding box center [182, 76] width 358 height 211
drag, startPoint x: 18, startPoint y: 9, endPoint x: 191, endPoint y: 86, distance: 189.1
click at [191, 86] on div "Score per section Numerical Reasoning In this section you scored better than 98…" at bounding box center [181, 76] width 327 height 183
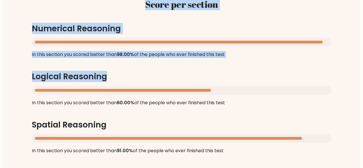
click at [191, 86] on div at bounding box center [182, 90] width 300 height 9
drag, startPoint x: 200, startPoint y: 76, endPoint x: 236, endPoint y: 155, distance: 86.6
click at [236, 155] on div "Score per section Numerical Reasoning In this section you scored better than 98…" at bounding box center [181, 76] width 327 height 183
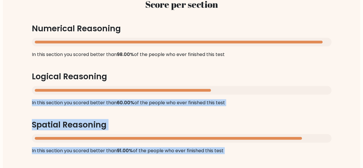
drag, startPoint x: 236, startPoint y: 155, endPoint x: 171, endPoint y: 69, distance: 107.7
click at [171, 69] on div "Score per section Numerical Reasoning In this section you scored better than 98…" at bounding box center [181, 76] width 327 height 183
click at [176, 70] on div "Score per section Numerical Reasoning In this section you scored better than 98…" at bounding box center [181, 76] width 327 height 183
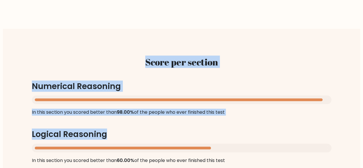
drag, startPoint x: 187, startPoint y: 73, endPoint x: 124, endPoint y: 52, distance: 66.4
click at [124, 52] on div "Score per section Numerical Reasoning In this section you scored better than 98…" at bounding box center [181, 134] width 327 height 183
click at [137, 58] on h2 "Score per section" at bounding box center [182, 61] width 300 height 11
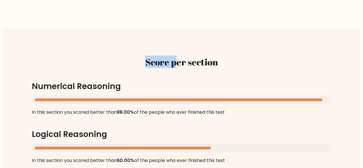
scroll to position [603, 0]
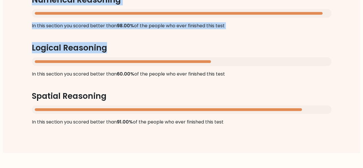
drag, startPoint x: 137, startPoint y: 57, endPoint x: 192, endPoint y: 45, distance: 57.1
click at [192, 48] on div "Score per section Numerical Reasoning In this section you scored better than 98…" at bounding box center [181, 47] width 327 height 183
click at [192, 45] on h3 "Logical Reasoning" at bounding box center [182, 48] width 300 height 10
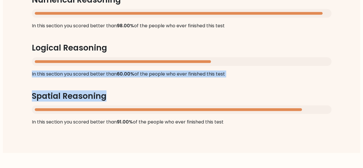
drag, startPoint x: 183, startPoint y: 44, endPoint x: 231, endPoint y: 111, distance: 82.0
click at [231, 111] on div "Score per section Numerical Reasoning In this section you scored better than 98…" at bounding box center [181, 47] width 327 height 183
drag, startPoint x: 231, startPoint y: 111, endPoint x: 234, endPoint y: 123, distance: 13.2
click at [231, 111] on div at bounding box center [182, 109] width 300 height 9
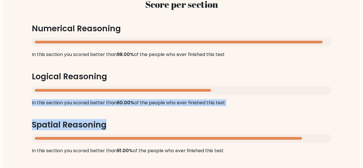
drag, startPoint x: 234, startPoint y: 123, endPoint x: 174, endPoint y: 69, distance: 81.1
click at [174, 69] on div "Score per section Numerical Reasoning In this section you scored better than 98…" at bounding box center [181, 76] width 327 height 183
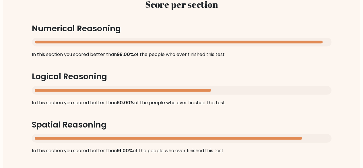
scroll to position [517, 0]
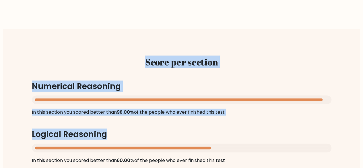
drag, startPoint x: 187, startPoint y: 73, endPoint x: 136, endPoint y: 57, distance: 54.1
click at [136, 56] on div "Score per section Numerical Reasoning In this section you scored better than 98…" at bounding box center [181, 134] width 327 height 183
click at [134, 64] on h2 "Score per section" at bounding box center [182, 61] width 300 height 11
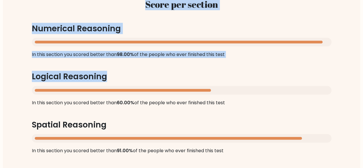
drag, startPoint x: 136, startPoint y: 62, endPoint x: 193, endPoint y: 67, distance: 57.2
click at [193, 67] on div "Score per section Numerical Reasoning In this section you scored better than 98…" at bounding box center [181, 76] width 327 height 183
click at [193, 68] on div "Score per section Numerical Reasoning In this section you scored better than 98…" at bounding box center [181, 76] width 327 height 183
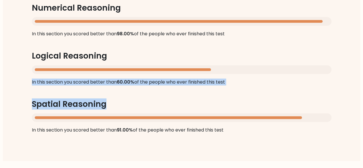
scroll to position [632, 0]
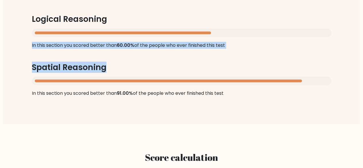
drag, startPoint x: 181, startPoint y: 70, endPoint x: 249, endPoint y: 101, distance: 75.4
click at [249, 101] on div "Score per section Numerical Reasoning In this section you scored better than 98…" at bounding box center [181, 19] width 327 height 183
drag, startPoint x: 249, startPoint y: 101, endPoint x: 246, endPoint y: 97, distance: 5.3
click at [249, 101] on div "Score per section Numerical Reasoning In this section you scored better than 98…" at bounding box center [181, 19] width 327 height 183
click at [234, 94] on div "Score per section Numerical Reasoning In this section you scored better than 98…" at bounding box center [181, 19] width 327 height 183
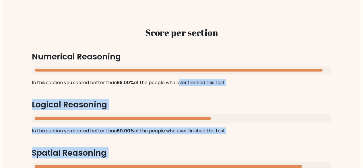
drag, startPoint x: 234, startPoint y: 94, endPoint x: 176, endPoint y: 96, distance: 57.5
click at [179, 81] on div "Score per section Numerical Reasoning In this section you scored better than 98…" at bounding box center [181, 104] width 327 height 183
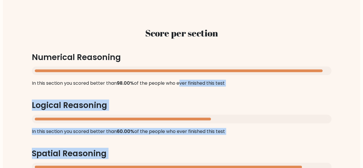
click at [176, 96] on div "Score per section Numerical Reasoning In this section you scored better than 98…" at bounding box center [181, 105] width 327 height 183
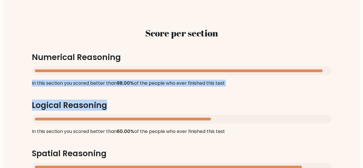
drag, startPoint x: 177, startPoint y: 109, endPoint x: 136, endPoint y: 37, distance: 82.5
click at [136, 38] on div "Score per section Numerical Reasoning In this section you scored better than 98…" at bounding box center [181, 105] width 327 height 183
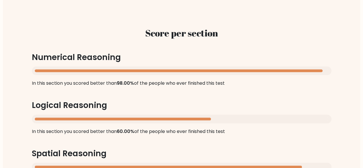
click at [136, 37] on h2 "Score per section" at bounding box center [182, 33] width 300 height 11
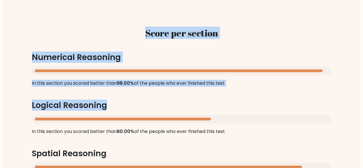
drag, startPoint x: 136, startPoint y: 28, endPoint x: 196, endPoint y: 90, distance: 85.9
click at [196, 88] on div "Score per section Numerical Reasoning In this section you scored better than 98…" at bounding box center [181, 105] width 327 height 183
click at [196, 91] on div "Score per section Numerical Reasoning In this section you scored better than 98…" at bounding box center [181, 105] width 327 height 183
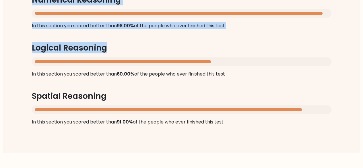
drag, startPoint x: 187, startPoint y: 99, endPoint x: 290, endPoint y: 123, distance: 106.1
click at [290, 123] on div "Score per section Numerical Reasoning In this section you scored better than 98…" at bounding box center [181, 47] width 327 height 183
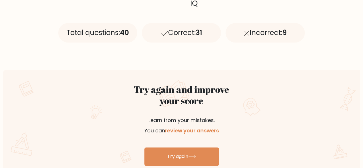
scroll to position [431, 0]
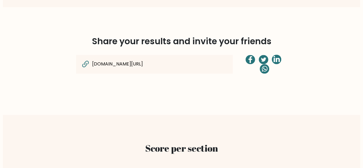
drag, startPoint x: 180, startPoint y: 65, endPoint x: 114, endPoint y: 65, distance: 66.4
click at [179, 65] on input "brght.org/view/uVnh5Shrgo8uo442/?utm_source=share&utm_medium=copy&utm_campaign=…" at bounding box center [143, 63] width 103 height 7
click at [88, 65] on icon at bounding box center [86, 63] width 10 height 9
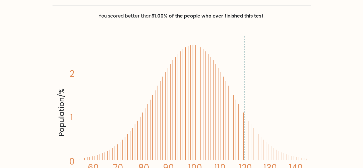
scroll to position [29, 0]
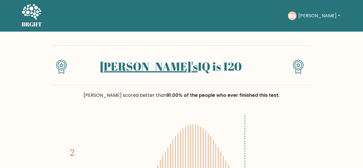
click at [233, 69] on h1 "[PERSON_NAME]'s IQ is 120" at bounding box center [170, 66] width 187 height 14
click at [188, 90] on div "[PERSON_NAME] scored better than 91.00% of the people who ever finished this te…" at bounding box center [182, 99] width 258 height 28
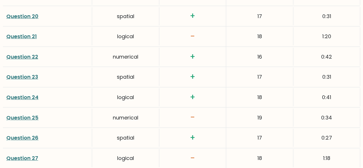
scroll to position [1149, 0]
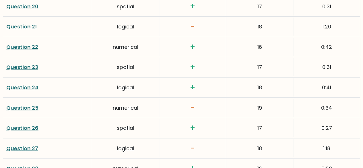
click at [29, 104] on link "Question 25" at bounding box center [22, 107] width 32 height 7
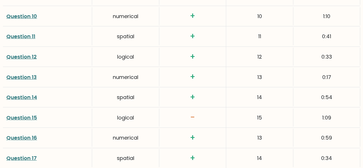
scroll to position [1030, 0]
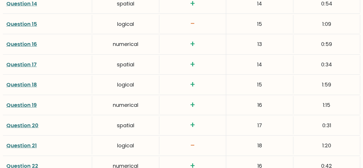
drag, startPoint x: 360, startPoint y: 105, endPoint x: 362, endPoint y: 136, distance: 30.8
click at [362, 139] on div "Score calculation Click on the question number to see the solution to the quest…" at bounding box center [181, 125] width 363 height 914
click at [347, 116] on div "0:31" at bounding box center [327, 125] width 67 height 18
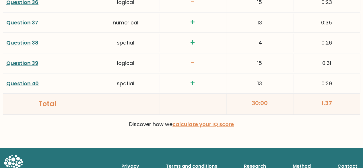
scroll to position [0, 0]
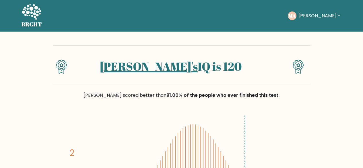
click at [140, 46] on div "[PERSON_NAME]'s IQ is 120" at bounding box center [182, 65] width 258 height 40
click at [305, 16] on button "[PERSON_NAME]" at bounding box center [319, 15] width 45 height 7
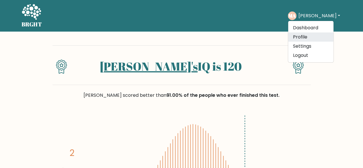
click at [288, 36] on link "Profile" at bounding box center [310, 36] width 45 height 9
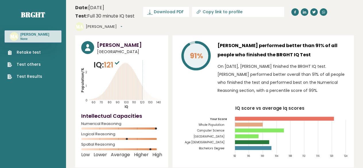
click at [164, 10] on span "Download PDF" at bounding box center [169, 12] width 30 height 6
click at [122, 29] on button "[PERSON_NAME]" at bounding box center [104, 27] width 36 height 6
drag, startPoint x: 177, startPoint y: 27, endPoint x: 182, endPoint y: 32, distance: 7.7
click at [177, 27] on header "Date: [DATE] Test: Full 30 minute IQ test Download PDF Downloading... Downloadi…" at bounding box center [214, 18] width 279 height 30
click at [206, 15] on link "Copy link to profile" at bounding box center [238, 12] width 92 height 10
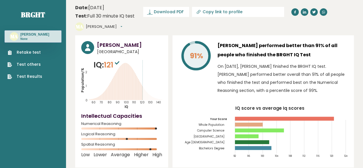
type input "[URL][DOMAIN_NAME]"
click at [202, 21] on header "Date: [DATE] Test: Full 30 minute IQ test Download PDF Downloading... Downloadi…" at bounding box center [214, 18] width 279 height 30
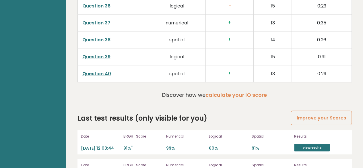
scroll to position [1559, 0]
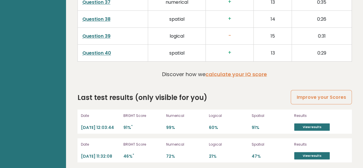
click at [303, 123] on link "View results" at bounding box center [312, 126] width 36 height 7
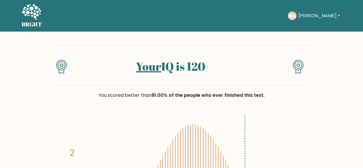
click at [149, 71] on link "Your" at bounding box center [148, 67] width 25 height 16
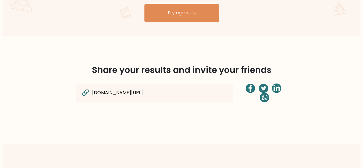
scroll to position [402, 0]
click at [190, 84] on div "[DOMAIN_NAME][URL]" at bounding box center [154, 93] width 157 height 19
click at [181, 94] on input "[DOMAIN_NAME][URL]" at bounding box center [143, 92] width 103 height 7
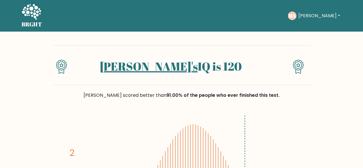
click at [153, 65] on link "Muhammad kharisma's" at bounding box center [149, 67] width 98 height 16
click at [138, 65] on link "Muhammad kharisma's" at bounding box center [149, 67] width 98 height 16
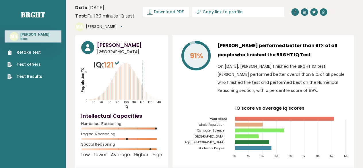
click at [168, 11] on span "Download PDF" at bounding box center [169, 12] width 30 height 6
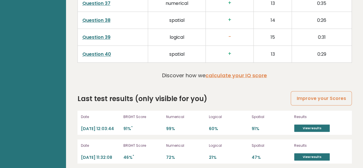
scroll to position [1559, 0]
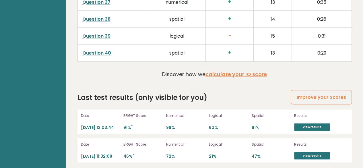
drag, startPoint x: 233, startPoint y: 140, endPoint x: 213, endPoint y: 113, distance: 33.7
click at [213, 113] on p "Logical" at bounding box center [228, 115] width 39 height 5
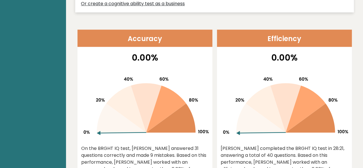
scroll to position [258, 0]
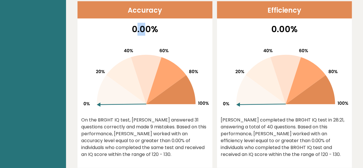
drag, startPoint x: 143, startPoint y: 40, endPoint x: 137, endPoint y: 39, distance: 6.2
click at [137, 36] on p "0.00%" at bounding box center [145, 29] width 128 height 13
click at [155, 56] on icon at bounding box center [145, 75] width 128 height 73
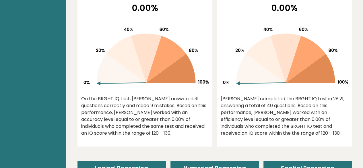
scroll to position [287, 0]
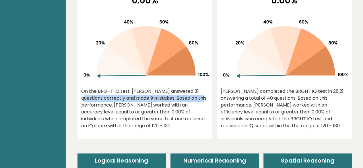
drag, startPoint x: 164, startPoint y: 102, endPoint x: 171, endPoint y: 107, distance: 8.8
click at [171, 106] on div "On the BRGHT IQ test, [PERSON_NAME] answered 31 questions correctly and made 9 …" at bounding box center [145, 108] width 128 height 41
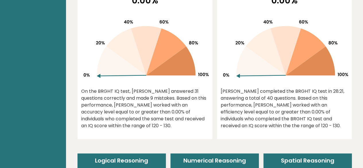
click at [159, 111] on div "On the BRGHT IQ test, Muhammad Kharisma Azhari answered 31 questions correctly …" at bounding box center [145, 108] width 128 height 41
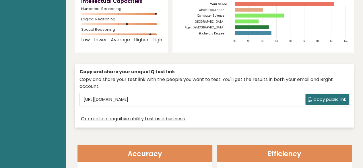
scroll to position [144, 0]
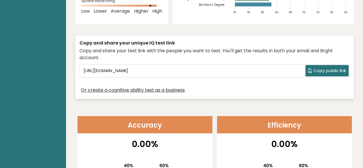
click at [314, 74] on span "Copy public link" at bounding box center [330, 70] width 33 height 7
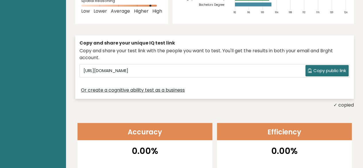
click at [160, 38] on div "Muhammad Kharisma Azhari Indonesia IQ: 121 Population/% IQ 0 1 2 60 70 80 90 10…" at bounding box center [214, 0] width 279 height 217
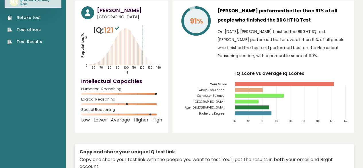
scroll to position [0, 0]
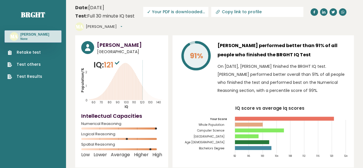
click at [119, 65] on icon at bounding box center [117, 62] width 5 height 3
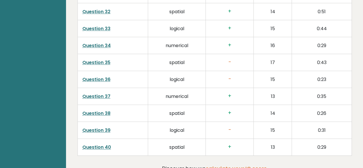
scroll to position [1436, 0]
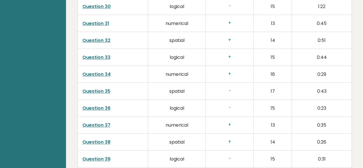
click at [106, 89] on link "Question 35" at bounding box center [96, 91] width 28 height 7
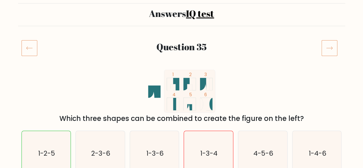
scroll to position [57, 0]
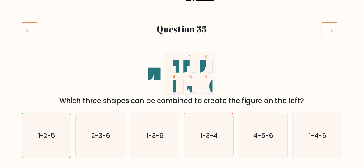
click at [23, 26] on icon at bounding box center [30, 30] width 16 height 16
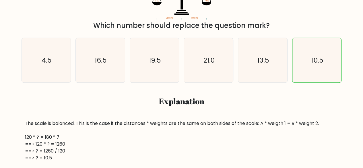
scroll to position [144, 0]
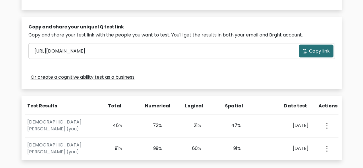
scroll to position [172, 0]
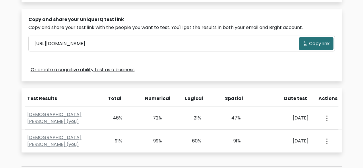
click at [329, 114] on div "View Profile" at bounding box center [327, 118] width 20 height 18
click at [327, 117] on icon "button" at bounding box center [327, 118] width 1 height 6
click at [280, 116] on div "[DATE]" at bounding box center [286, 118] width 45 height 7
